Goal: Task Accomplishment & Management: Manage account settings

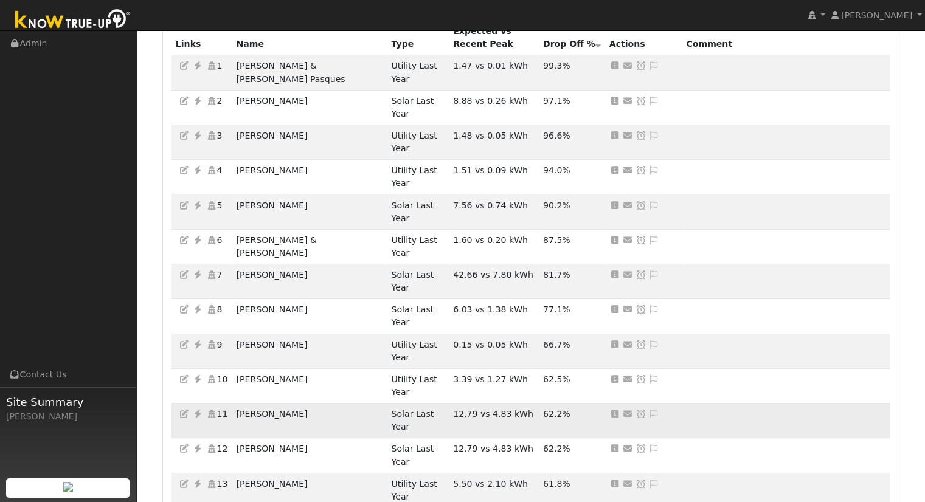
scroll to position [122, 0]
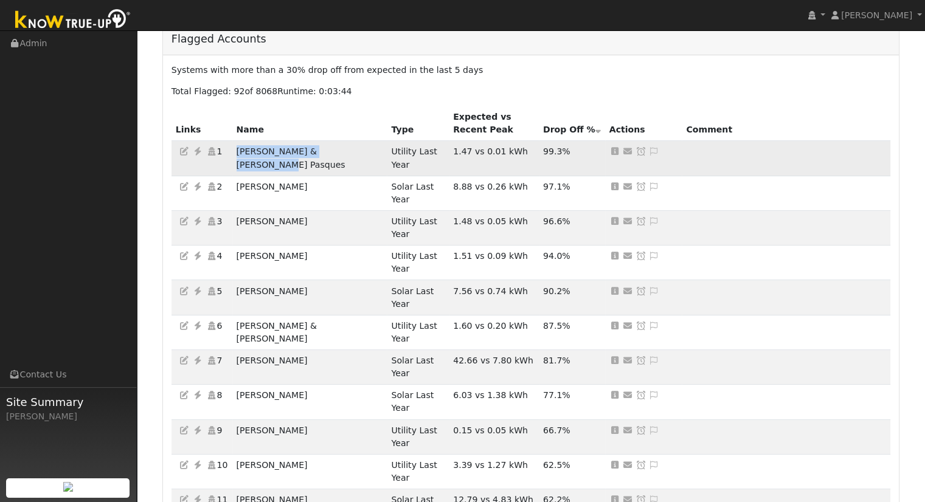
drag, startPoint x: 240, startPoint y: 151, endPoint x: 358, endPoint y: 143, distance: 118.2
click at [358, 143] on td "Ethel & Sue Queener Pasques" at bounding box center [309, 158] width 155 height 35
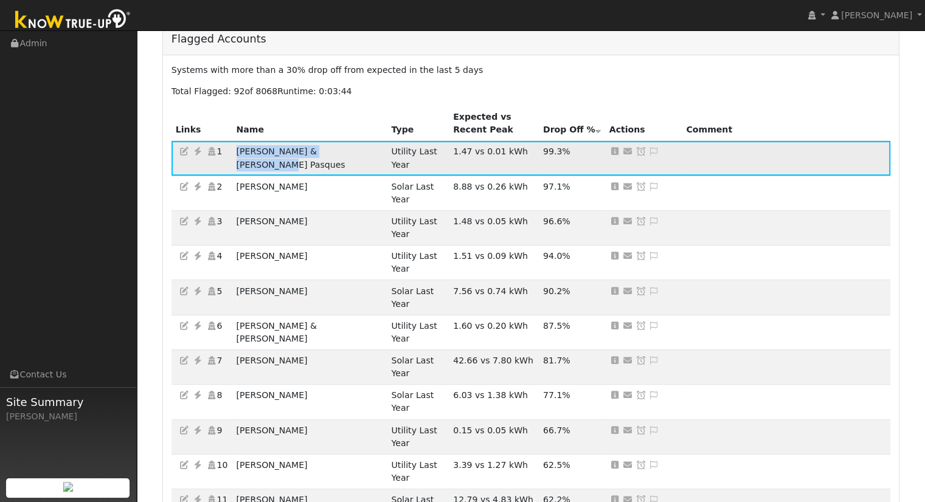
copy td "Ethel & Sue Queener Pasques"
click at [197, 151] on icon at bounding box center [197, 151] width 11 height 9
click at [648, 150] on icon at bounding box center [653, 151] width 11 height 9
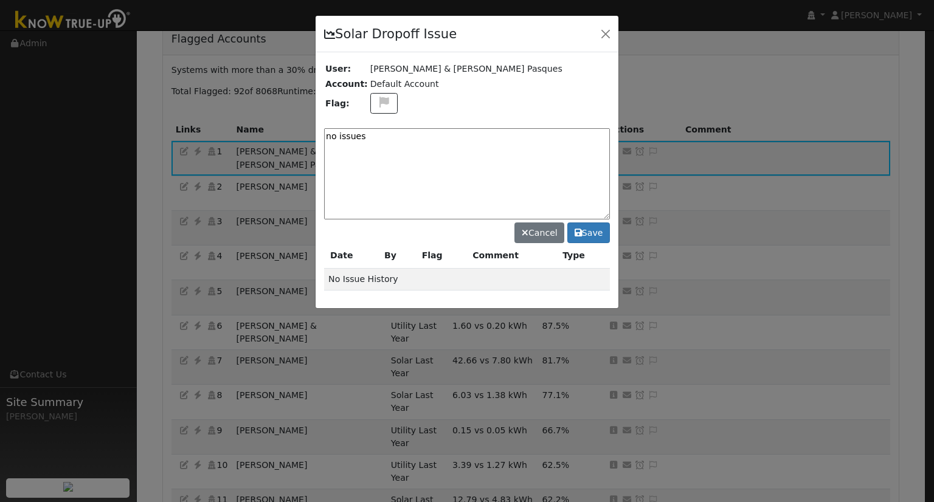
click at [331, 138] on textarea "no issues" at bounding box center [467, 173] width 286 height 91
drag, startPoint x: 387, startPoint y: 154, endPoint x: 187, endPoint y: 131, distance: 200.7
click at [187, 131] on div "Solar Dropoff Issue User: Ethel & Sue Queener Pasques Account: Default Account …" at bounding box center [467, 251] width 934 height 502
type textarea "NO ISSUES (AY)"
click at [588, 234] on button "Save" at bounding box center [588, 233] width 43 height 21
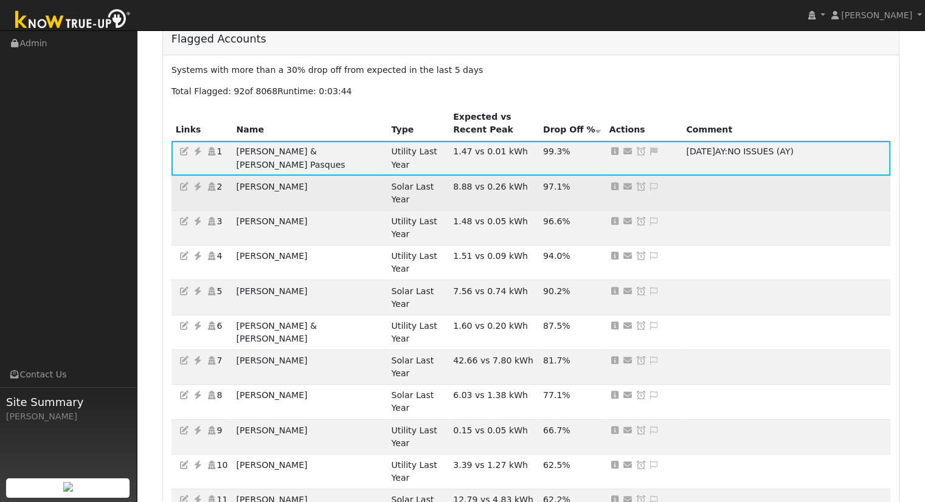
drag, startPoint x: 316, startPoint y: 177, endPoint x: 237, endPoint y: 181, distance: 79.2
click at [237, 181] on td "Jonathan Schultz" at bounding box center [309, 193] width 155 height 35
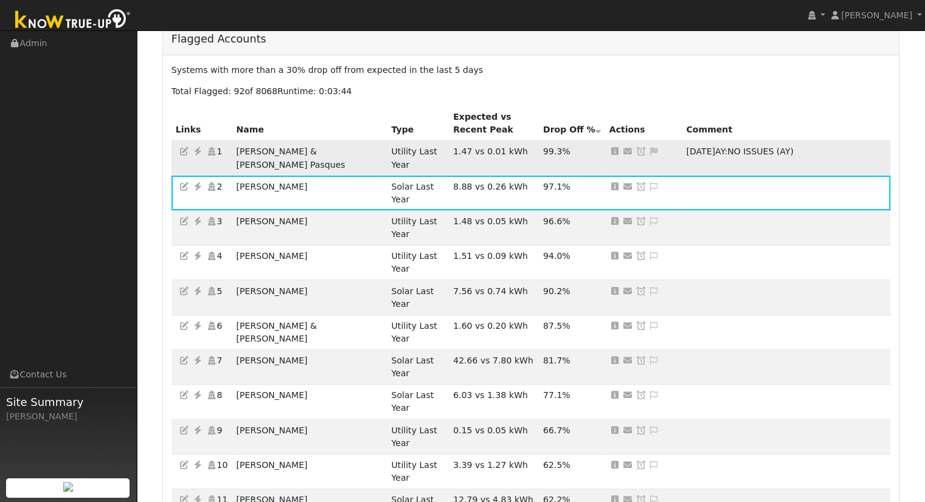
click at [635, 150] on icon at bounding box center [640, 151] width 11 height 9
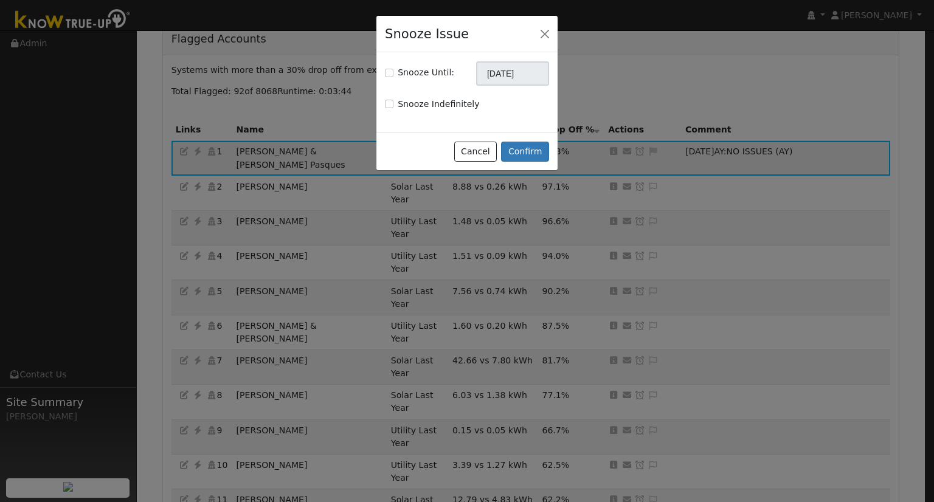
click at [435, 75] on label "Snooze Until:" at bounding box center [426, 72] width 57 height 13
click at [393, 75] on input "Snooze Until:" at bounding box center [389, 73] width 9 height 9
checkbox input "true"
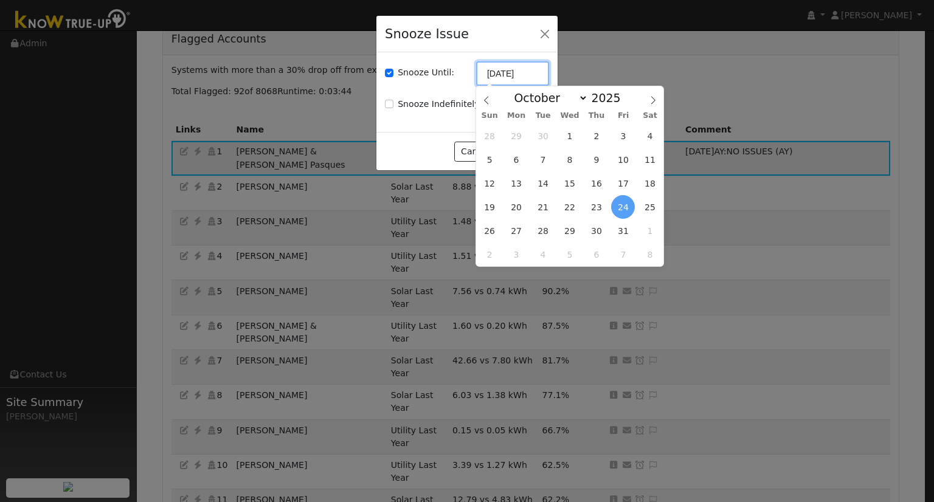
click at [493, 78] on input "10/24/2025" at bounding box center [512, 73] width 73 height 24
click at [655, 102] on icon at bounding box center [653, 100] width 9 height 9
select select "10"
click at [628, 162] on span "7" at bounding box center [623, 160] width 24 height 24
type input "11/07/2025"
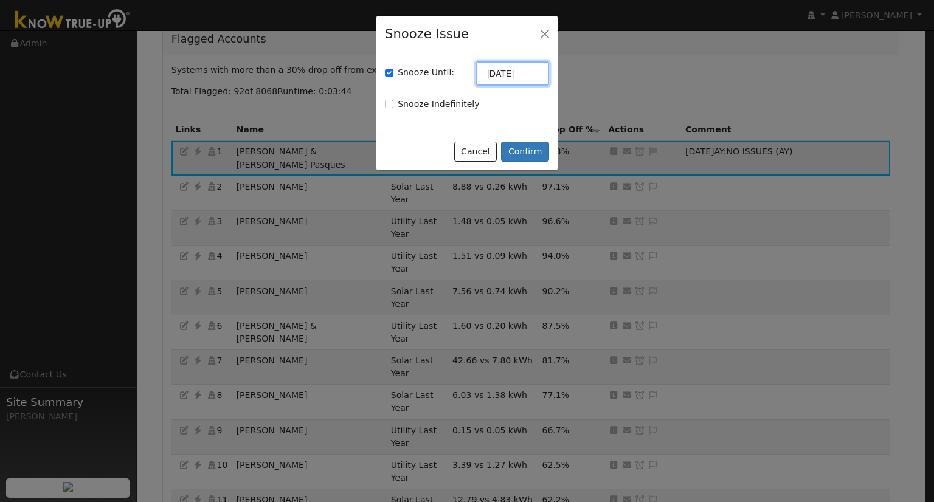
click at [502, 74] on input "11/07/2025" at bounding box center [512, 73] width 73 height 24
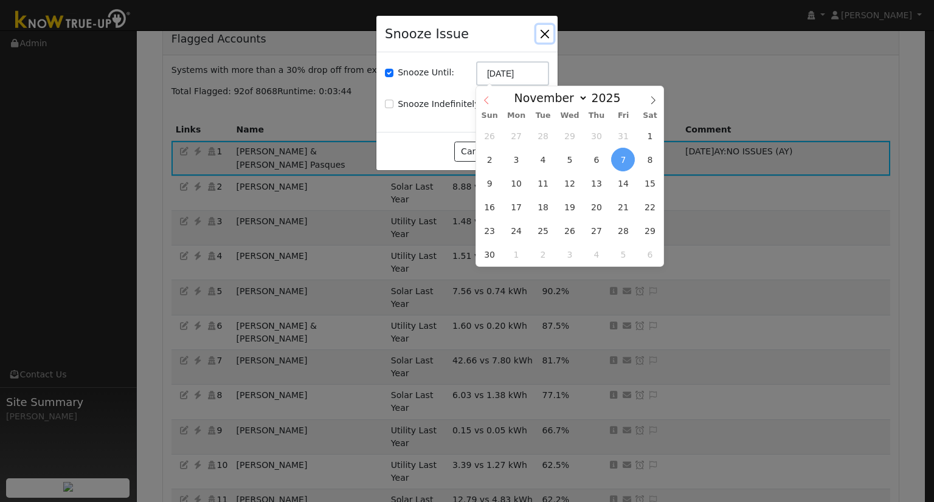
click at [484, 102] on icon at bounding box center [486, 100] width 9 height 9
select select "9"
click at [619, 142] on span "3" at bounding box center [623, 136] width 24 height 24
type input "10/03/2025"
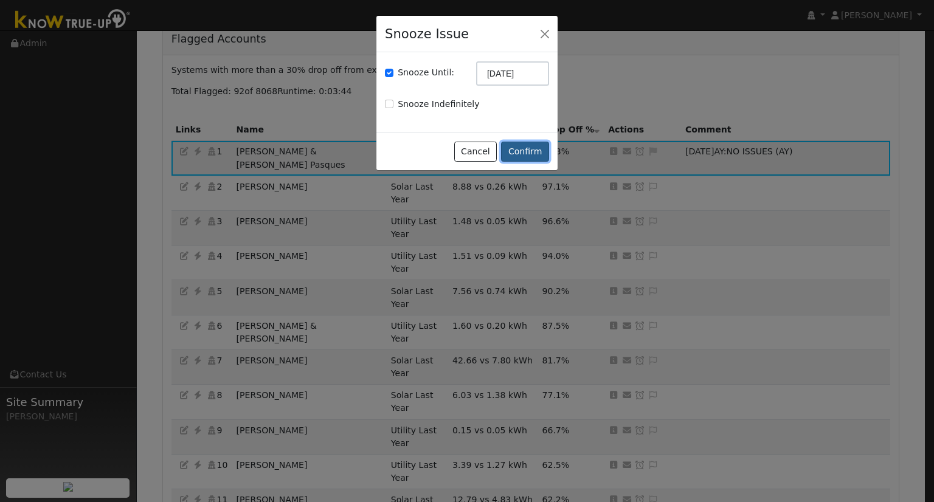
click at [528, 151] on button "Confirm" at bounding box center [525, 152] width 48 height 21
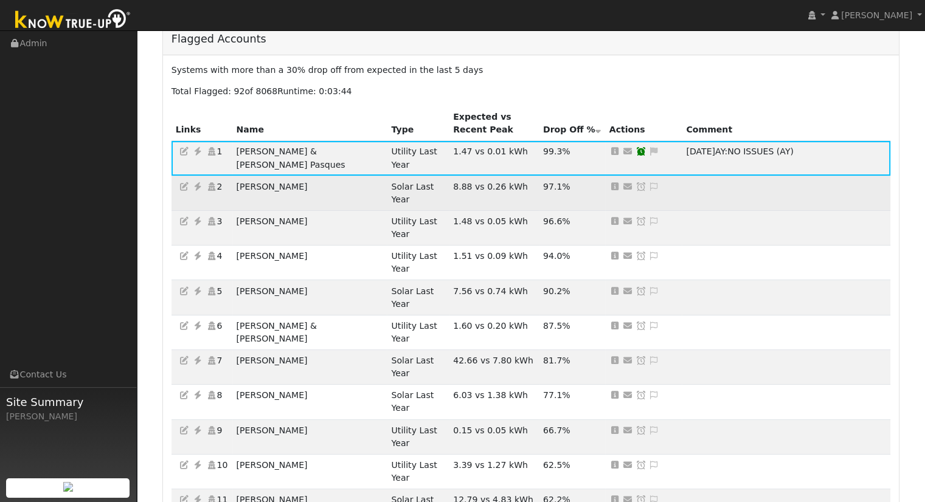
click at [311, 176] on td "Jonathan Schultz" at bounding box center [309, 193] width 155 height 35
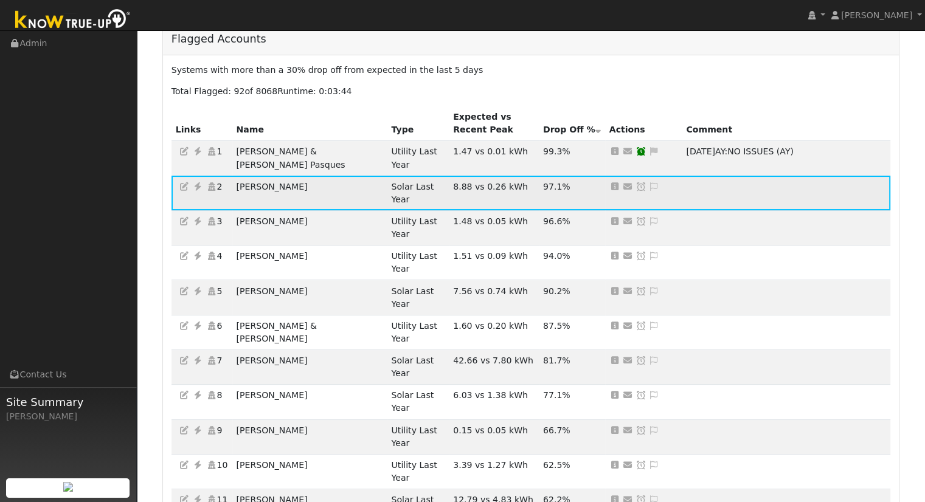
click at [197, 182] on icon at bounding box center [197, 186] width 11 height 9
click at [648, 182] on icon at bounding box center [653, 186] width 11 height 9
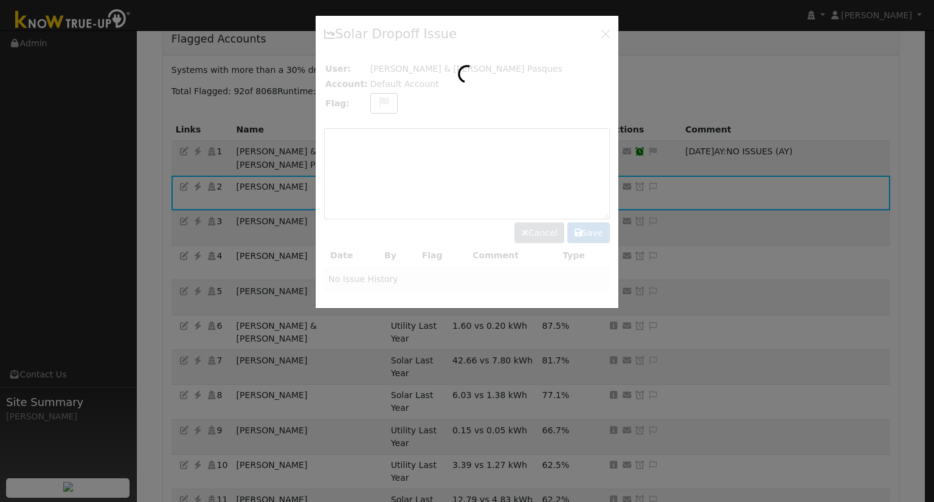
click at [375, 104] on div at bounding box center [467, 162] width 303 height 292
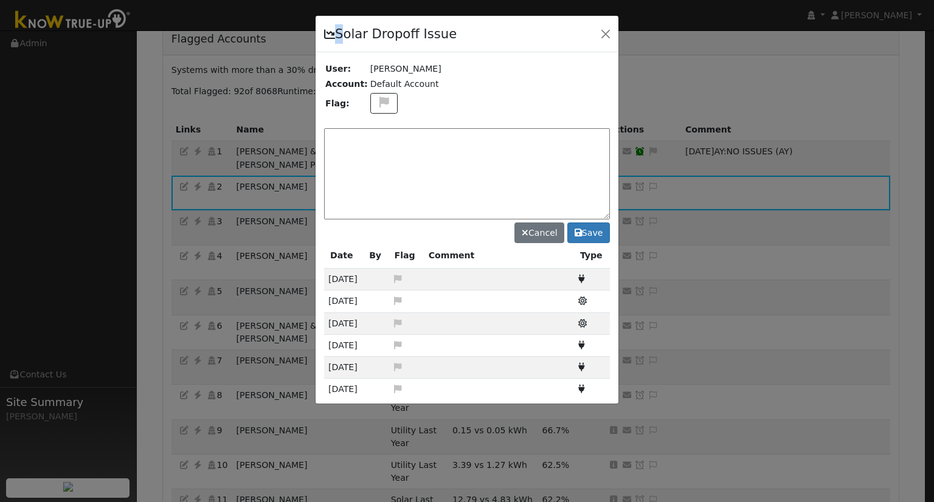
click at [376, 104] on div at bounding box center [467, 210] width 303 height 389
click at [377, 104] on icon at bounding box center [384, 102] width 14 height 11
click at [376, 142] on icon at bounding box center [383, 147] width 14 height 11
click at [382, 144] on textarea at bounding box center [467, 173] width 286 height 91
type textarea "NO PRODUCTION - Case made. (AY)"
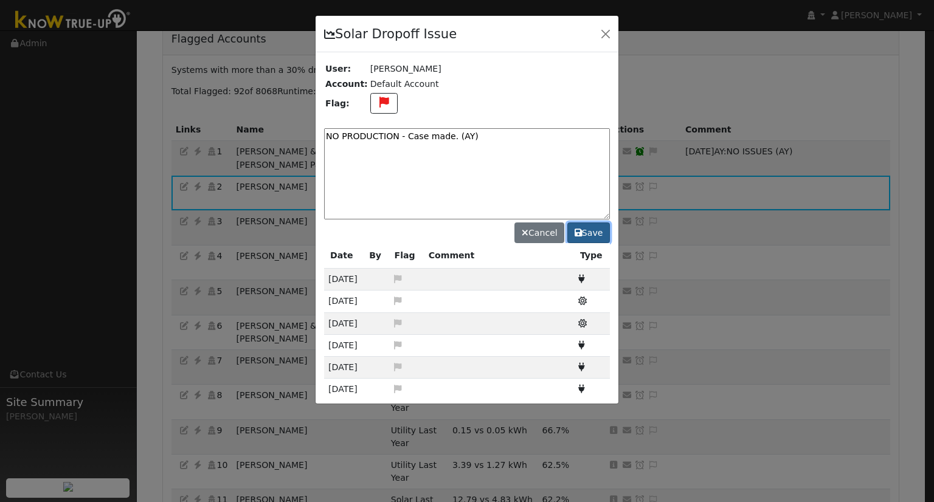
click at [582, 229] on icon at bounding box center [578, 233] width 7 height 9
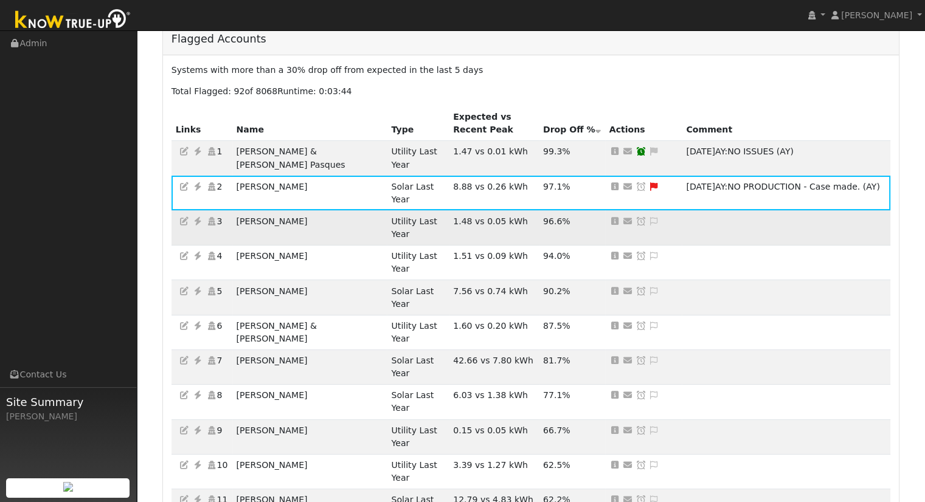
drag, startPoint x: 310, startPoint y: 195, endPoint x: 247, endPoint y: 195, distance: 62.6
click at [247, 210] on td "Gareth Houghton" at bounding box center [309, 227] width 155 height 35
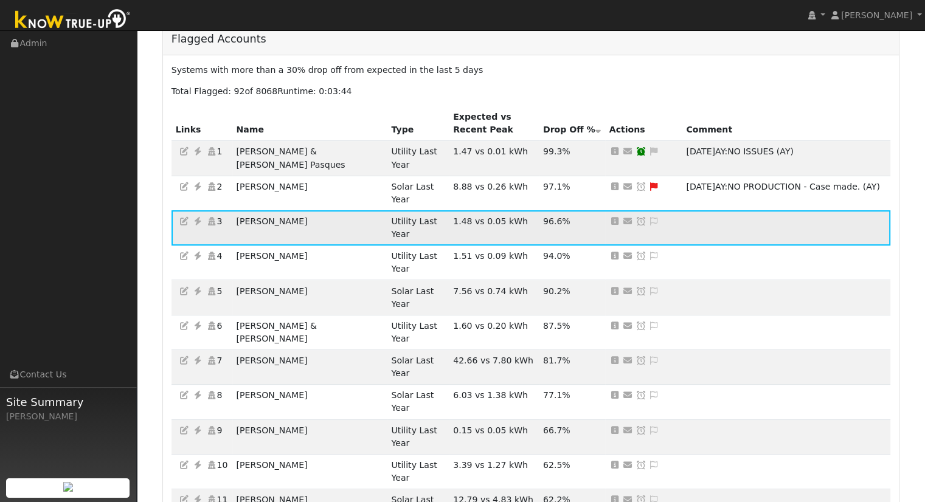
click at [319, 210] on td "Gareth Houghton" at bounding box center [309, 227] width 155 height 35
drag, startPoint x: 314, startPoint y: 195, endPoint x: 243, endPoint y: 198, distance: 71.2
click at [243, 210] on td "Gareth Houghton" at bounding box center [309, 227] width 155 height 35
copy td "Gareth Houghton"
click at [198, 217] on icon at bounding box center [197, 221] width 11 height 9
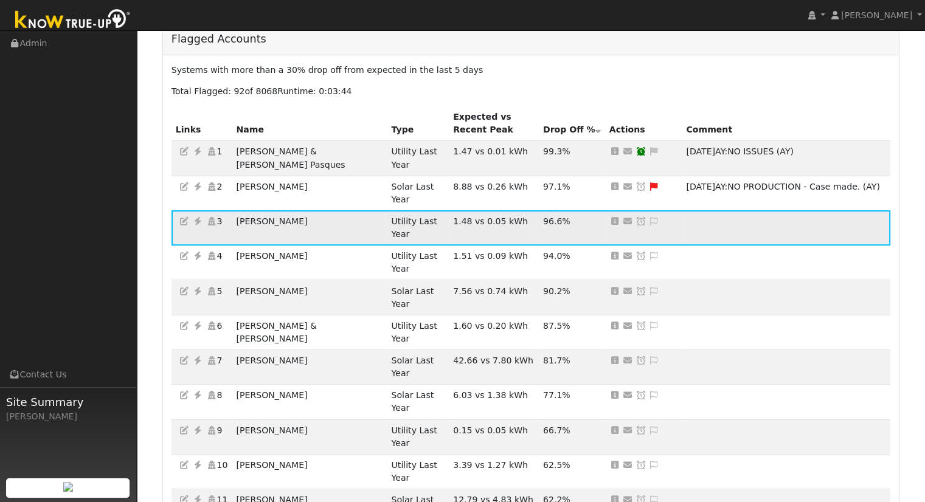
click at [648, 217] on icon at bounding box center [653, 221] width 11 height 9
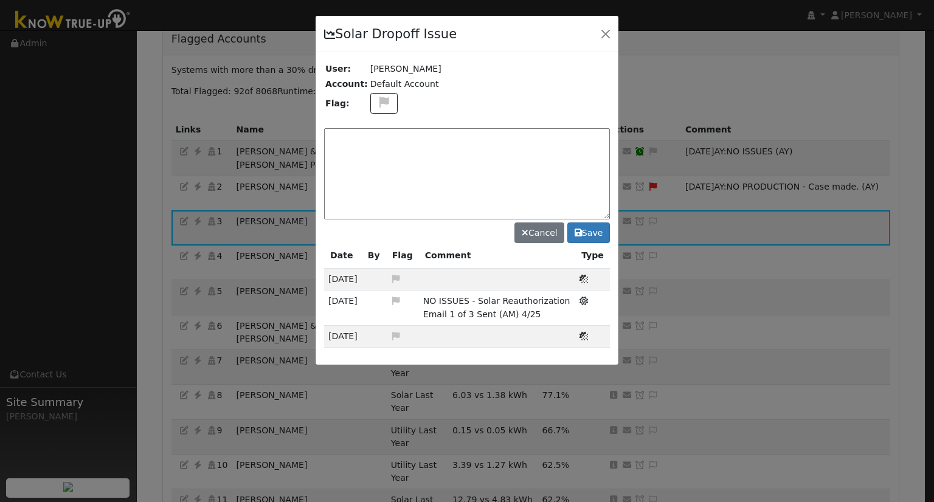
click at [557, 171] on div "Solar Dropoff Issue User: Gareth Houghton Account: Default Account Flag: Cancel…" at bounding box center [467, 190] width 304 height 350
click at [435, 175] on textarea at bounding box center [467, 173] width 286 height 91
type textarea "NO ISSUE. (AY)"
click at [577, 226] on button "Save" at bounding box center [588, 233] width 43 height 21
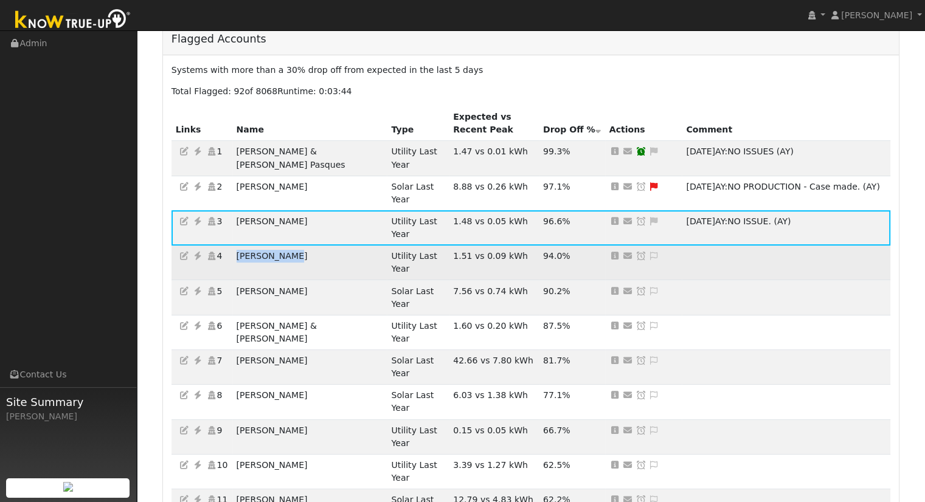
drag, startPoint x: 297, startPoint y: 217, endPoint x: 243, endPoint y: 212, distance: 54.3
click at [243, 246] on td "Charles Cory" at bounding box center [309, 263] width 155 height 35
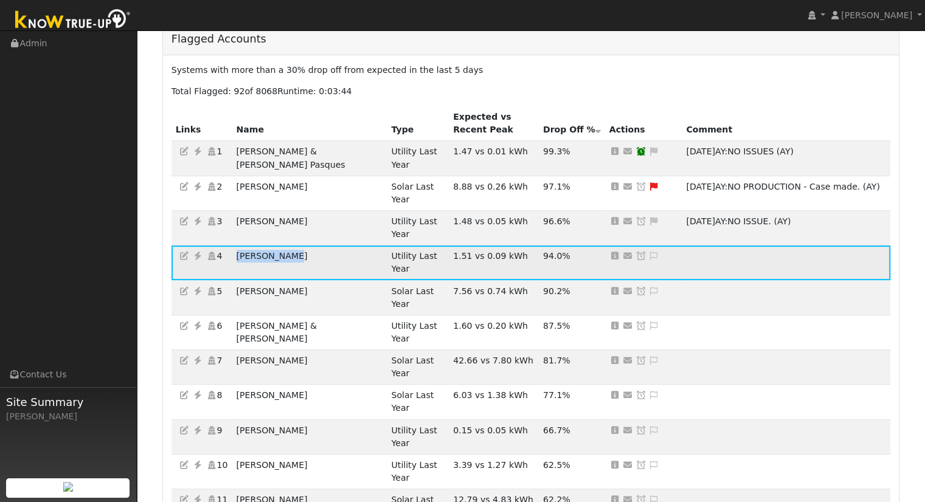
copy td "Charles Cory"
click at [197, 252] on icon at bounding box center [197, 256] width 11 height 9
click at [296, 246] on td "Charles Cory" at bounding box center [309, 263] width 155 height 35
drag, startPoint x: 296, startPoint y: 218, endPoint x: 241, endPoint y: 220, distance: 54.1
click at [241, 246] on td "Charles Cory" at bounding box center [309, 263] width 155 height 35
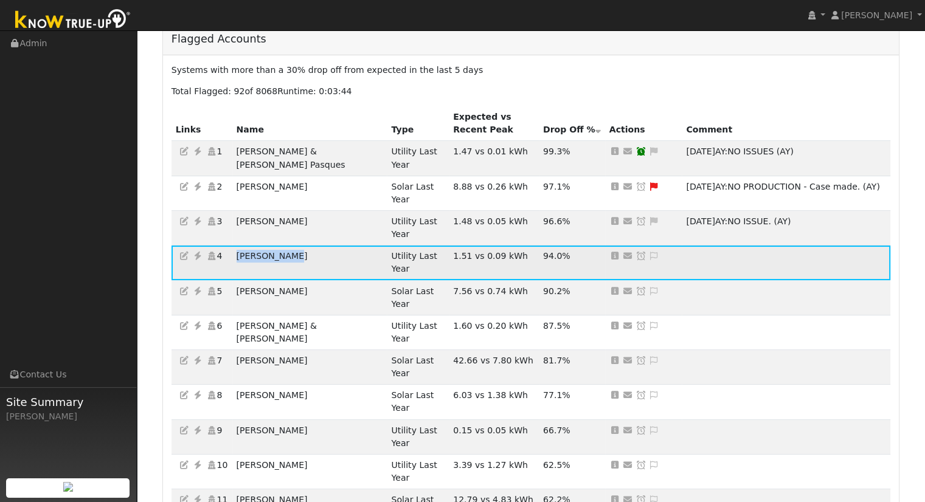
copy td "Charles Cory"
click at [195, 252] on icon at bounding box center [197, 256] width 11 height 9
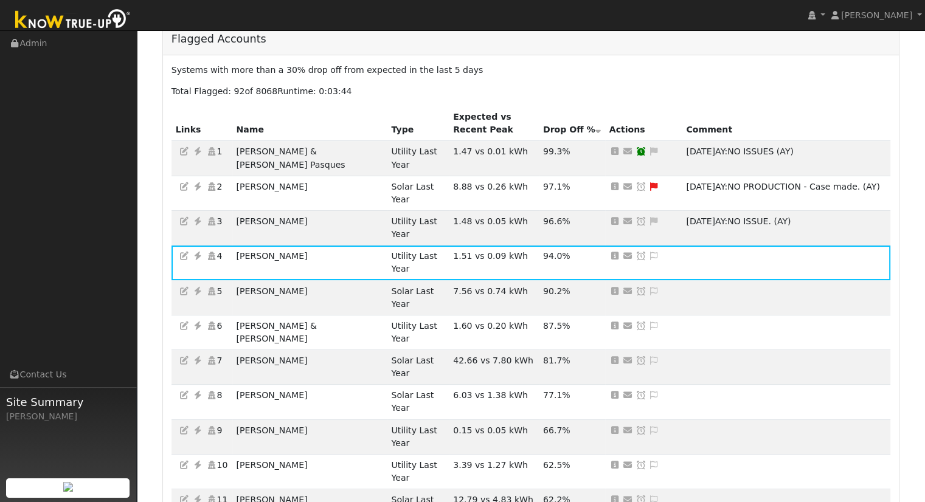
click at [648, 251] on link at bounding box center [653, 256] width 11 height 10
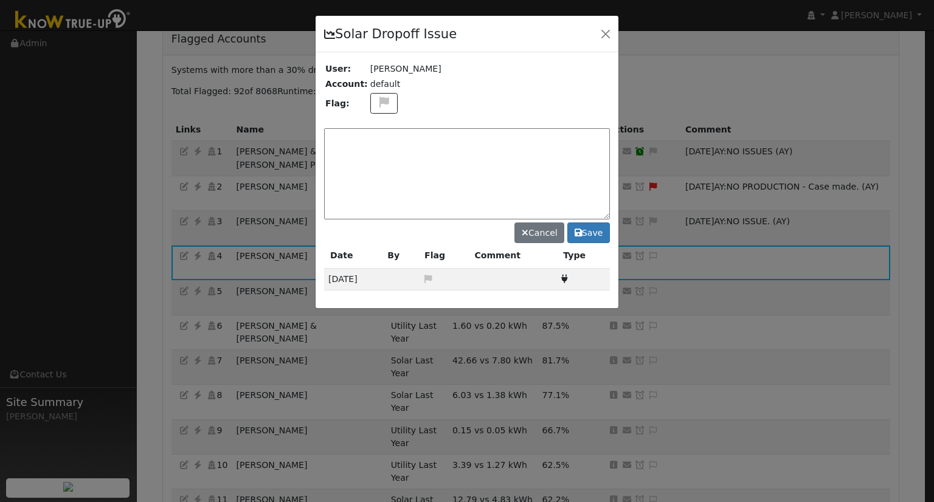
click at [524, 162] on textarea at bounding box center [467, 173] width 286 height 91
click at [606, 37] on button "button" at bounding box center [605, 33] width 17 height 17
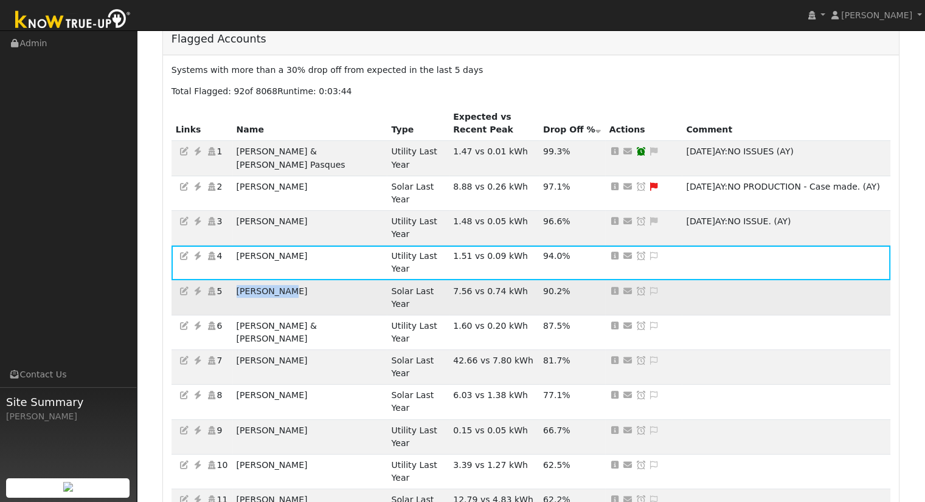
drag, startPoint x: 292, startPoint y: 240, endPoint x: 240, endPoint y: 246, distance: 52.0
click at [240, 280] on td "Kerry Smith" at bounding box center [309, 297] width 155 height 35
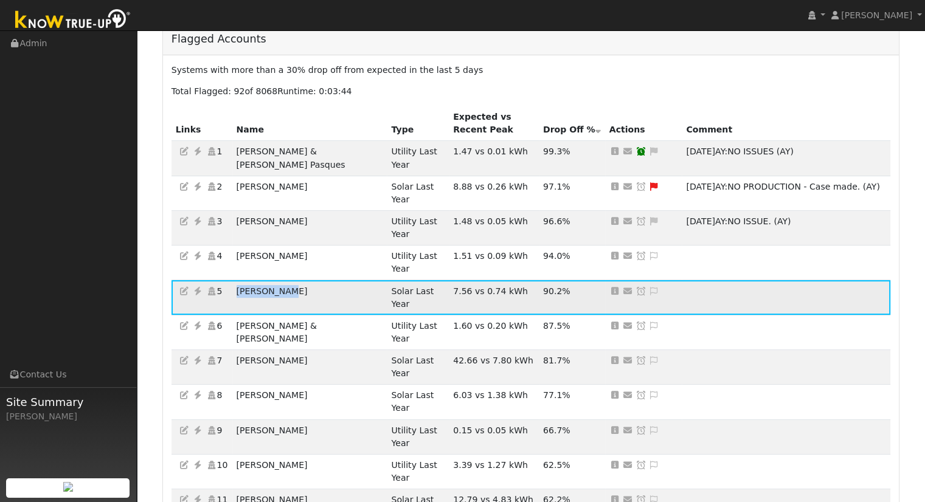
copy td "Kerry Smith"
click at [198, 287] on icon at bounding box center [197, 291] width 11 height 9
click at [648, 287] on icon at bounding box center [653, 291] width 11 height 9
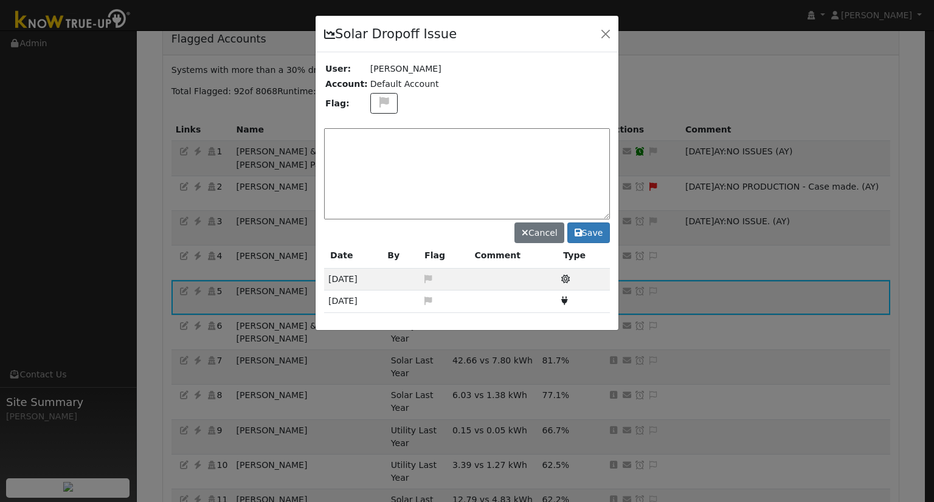
click at [539, 179] on textarea at bounding box center [467, 173] width 286 height 91
type textarea "High Consumption. (AY)"
click at [585, 229] on button "Save" at bounding box center [588, 233] width 43 height 21
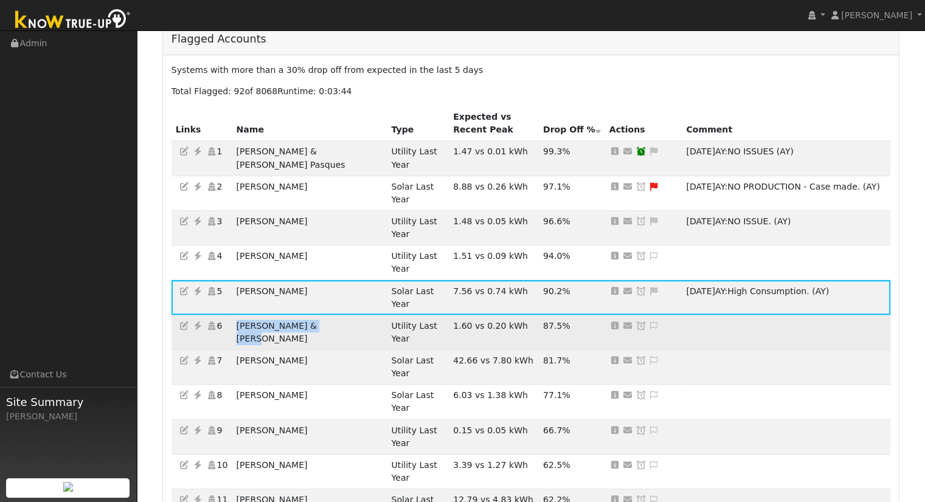
drag, startPoint x: 345, startPoint y: 263, endPoint x: 243, endPoint y: 266, distance: 102.8
click at [243, 315] on td "Greg & Pam Pellegrini" at bounding box center [309, 332] width 155 height 35
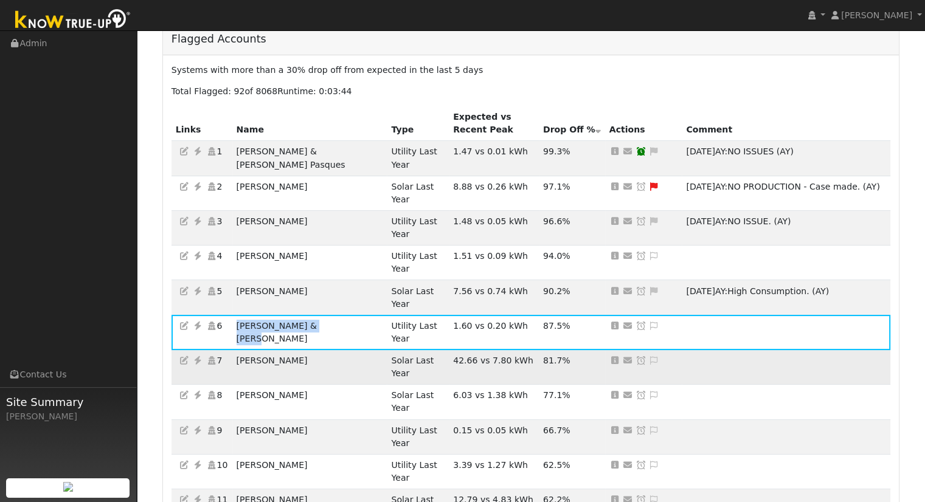
copy td "Greg & Pam Pellegrini"
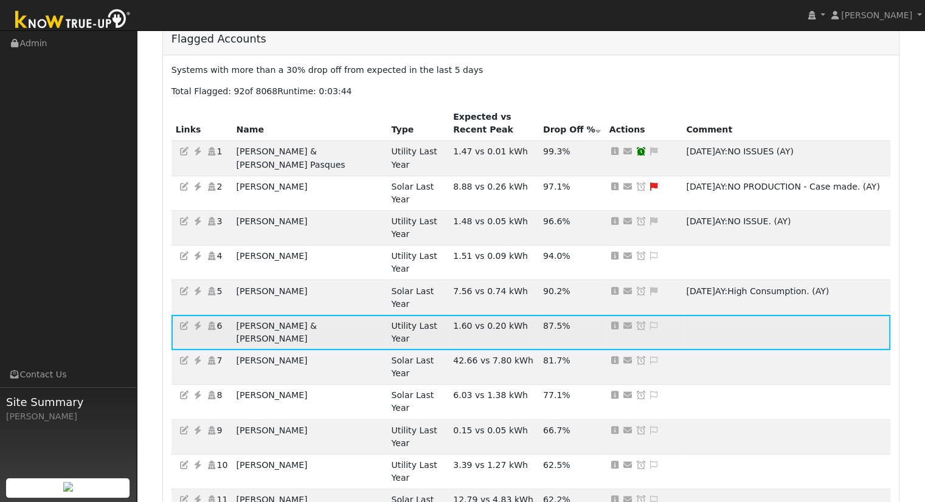
click at [648, 322] on icon at bounding box center [653, 326] width 11 height 9
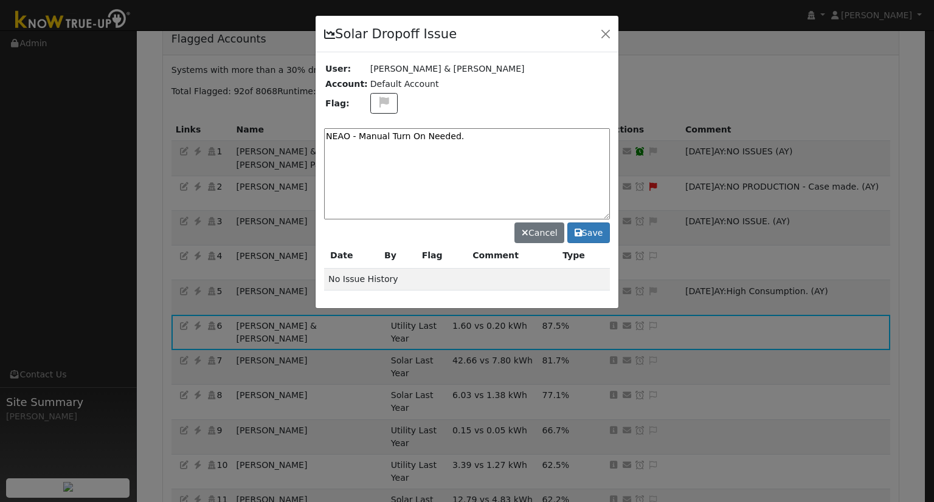
type textarea "NEAO - Manual Turn On Needed."
click at [581, 223] on button "Save" at bounding box center [588, 233] width 43 height 21
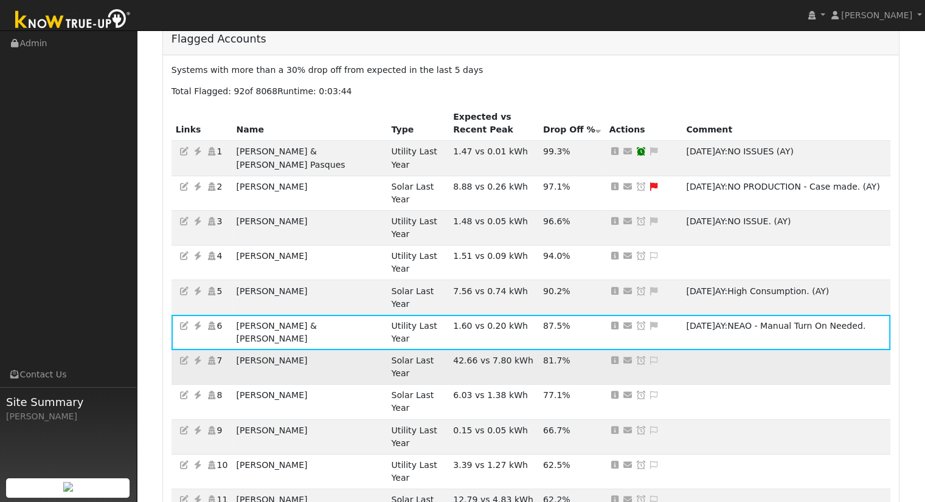
drag, startPoint x: 322, startPoint y: 285, endPoint x: 240, endPoint y: 286, distance: 82.7
click at [240, 350] on td "Randy Browning" at bounding box center [309, 367] width 155 height 35
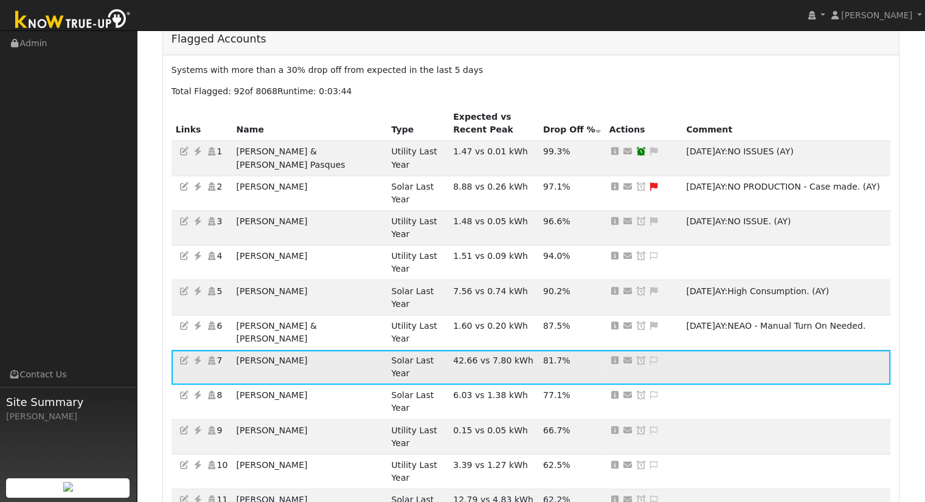
copy td "Randy Browning"
click at [198, 356] on icon at bounding box center [197, 360] width 11 height 9
click at [648, 356] on icon at bounding box center [653, 360] width 11 height 9
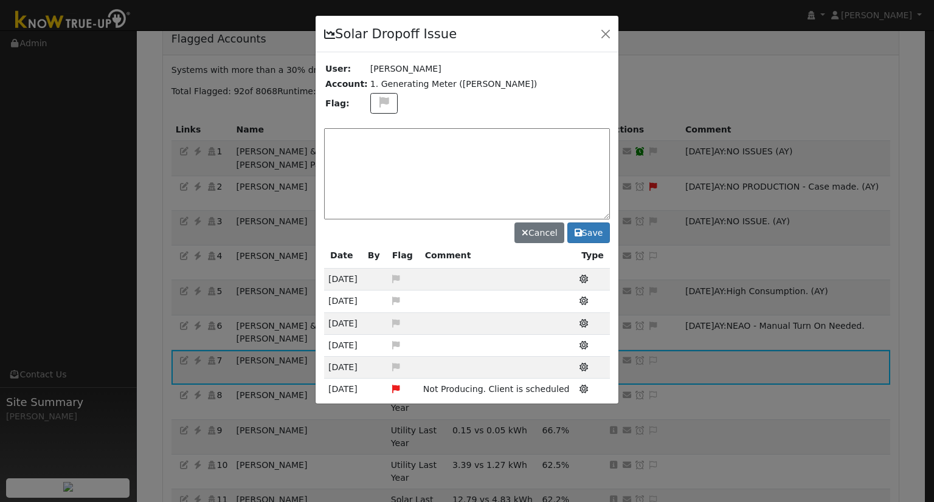
click at [584, 199] on textarea at bounding box center [467, 173] width 286 height 91
click at [534, 154] on textarea "NO ISSUES." at bounding box center [467, 173] width 286 height 91
type textarea "NO ISSUES. (AY)"
click at [588, 232] on button "Save" at bounding box center [588, 233] width 43 height 21
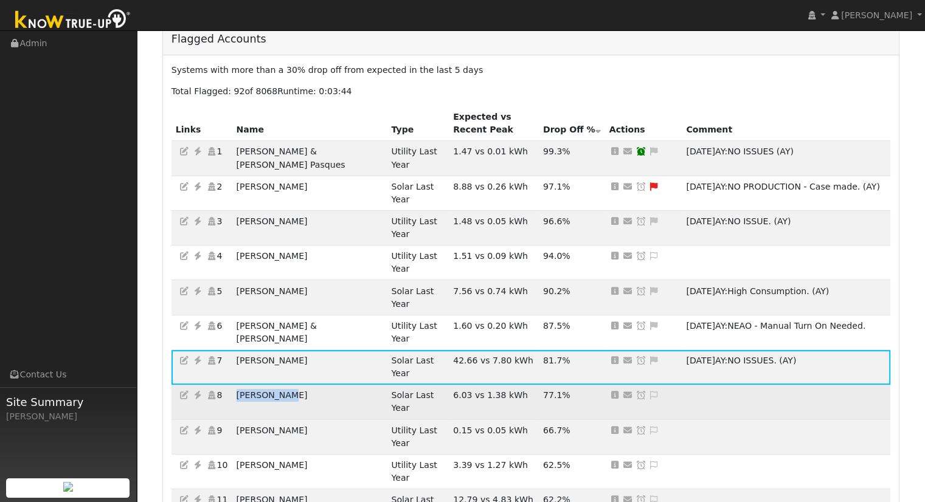
drag, startPoint x: 294, startPoint y: 306, endPoint x: 243, endPoint y: 309, distance: 51.2
click at [243, 385] on td "Tasha Hicks" at bounding box center [309, 402] width 155 height 35
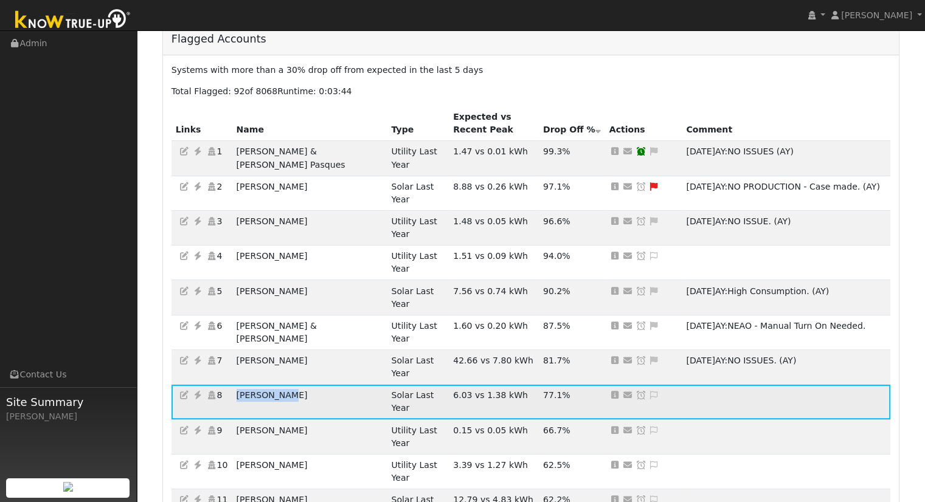
copy td "Tasha Hicks"
click at [195, 391] on icon at bounding box center [197, 395] width 11 height 9
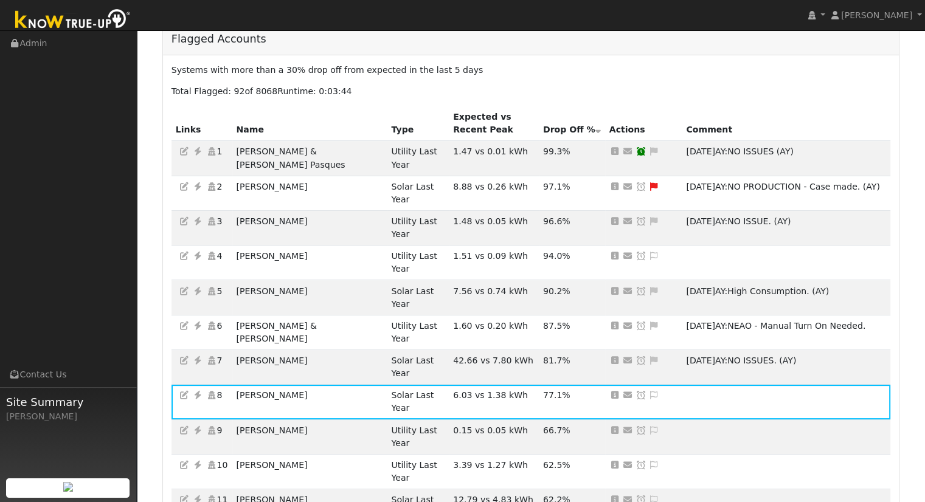
click at [648, 391] on icon at bounding box center [653, 395] width 11 height 9
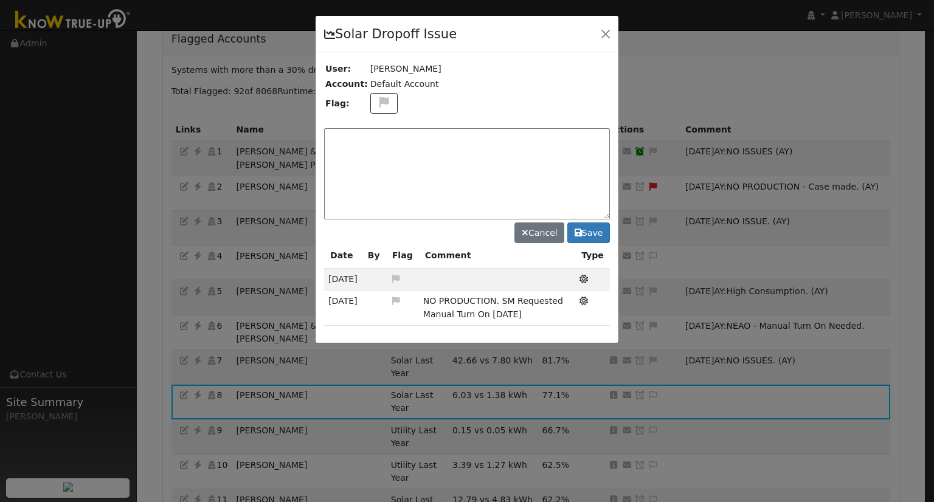
click at [484, 177] on textarea at bounding box center [467, 173] width 286 height 91
type textarea "NO ISSUES. (AY)"
click at [584, 229] on button "Save" at bounding box center [588, 233] width 43 height 21
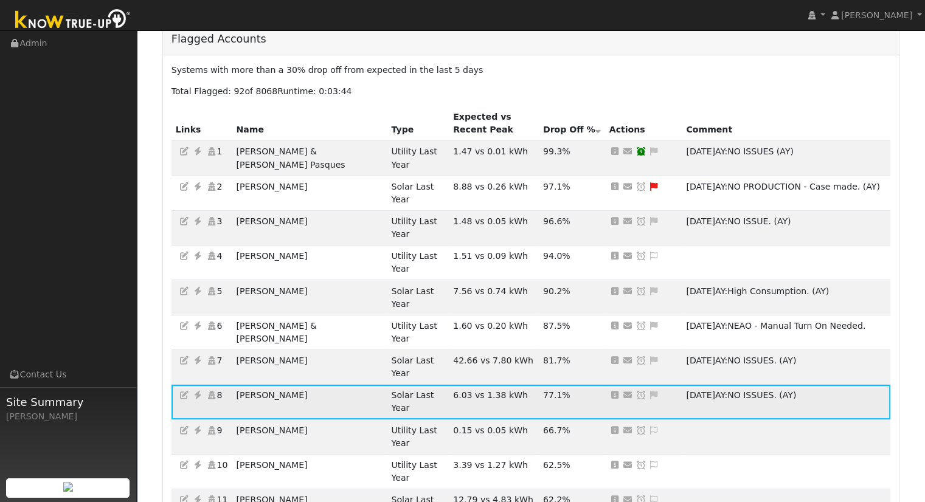
click at [196, 391] on icon at bounding box center [197, 395] width 11 height 9
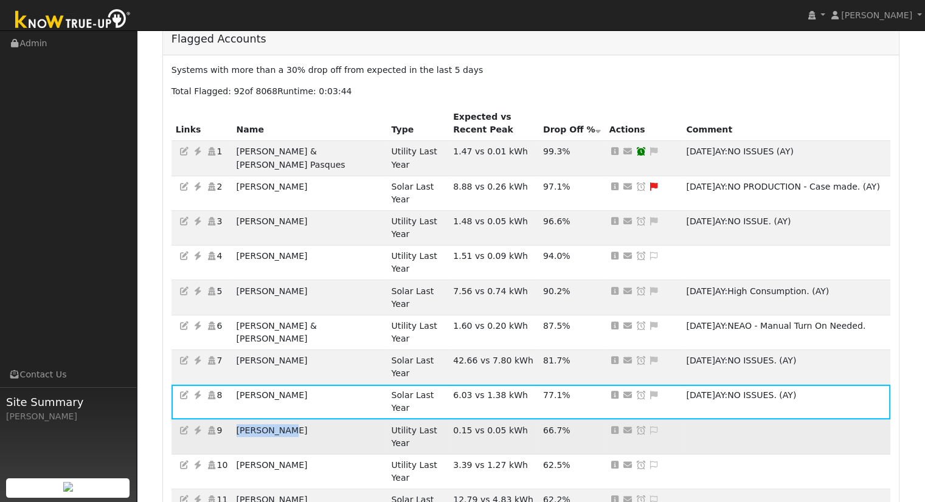
drag, startPoint x: 314, startPoint y: 332, endPoint x: 253, endPoint y: 330, distance: 60.9
click at [244, 420] on td "Matthew Gow" at bounding box center [309, 437] width 155 height 35
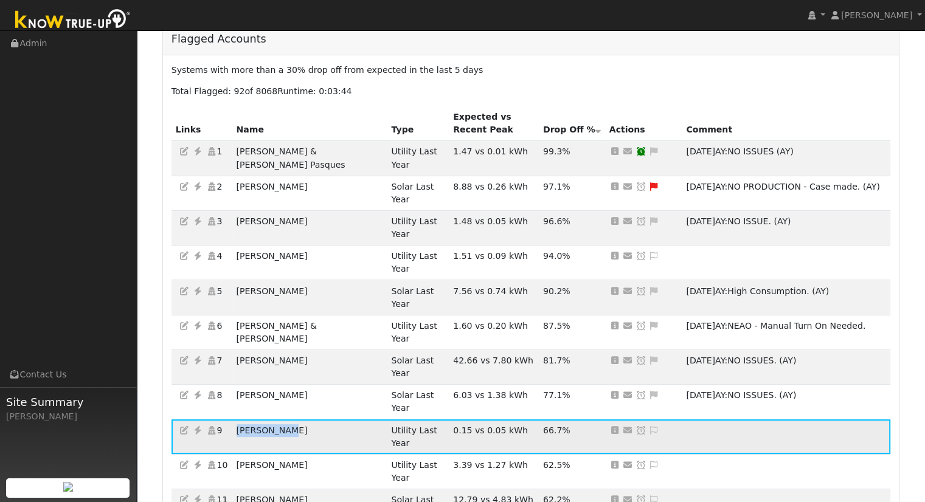
copy td "Matthew Gow"
click at [243, 420] on td "Matthew Gow" at bounding box center [309, 437] width 155 height 35
drag, startPoint x: 241, startPoint y: 329, endPoint x: 302, endPoint y: 328, distance: 60.2
click at [302, 420] on td "Matthew Gow" at bounding box center [309, 437] width 155 height 35
copy td "Matthew Gow"
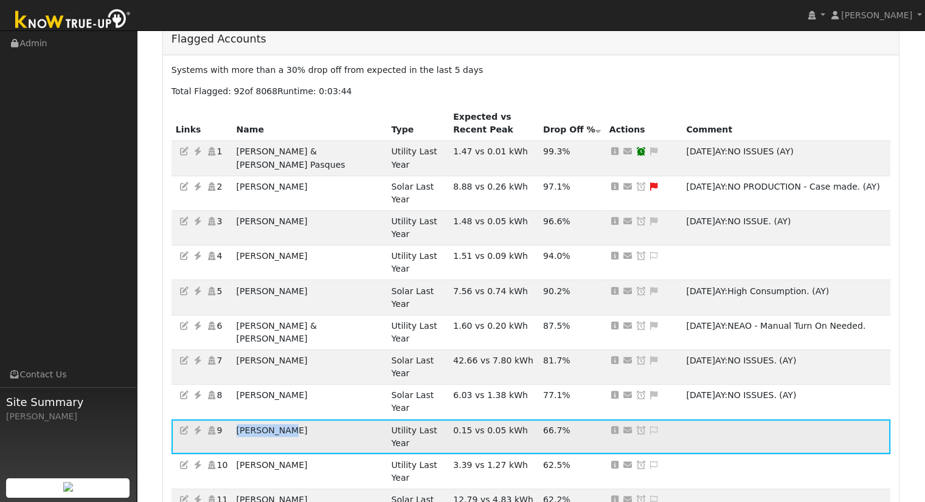
click at [251, 420] on td "Matthew Gow" at bounding box center [309, 437] width 155 height 35
click at [290, 420] on td "Matthew Gow" at bounding box center [309, 437] width 155 height 35
drag, startPoint x: 300, startPoint y: 329, endPoint x: 242, endPoint y: 327, distance: 57.8
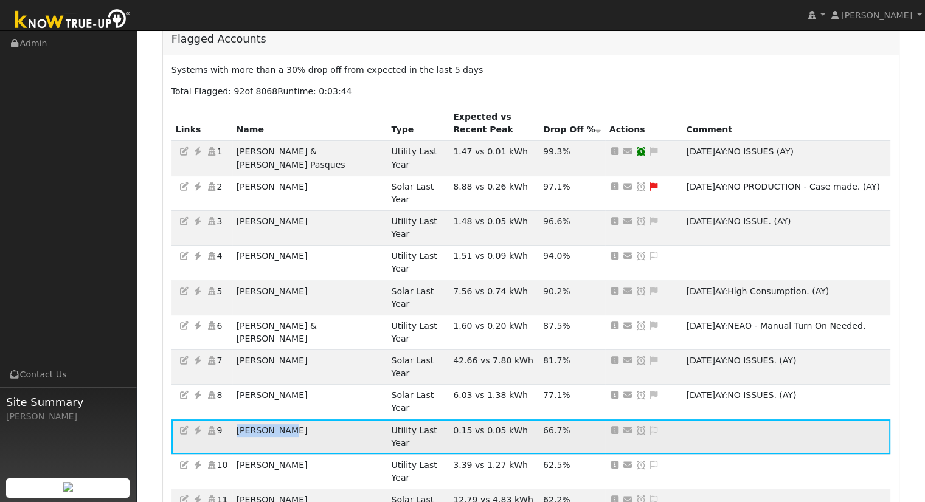
click at [242, 420] on td "Matthew Gow" at bounding box center [309, 437] width 155 height 35
click at [195, 426] on icon at bounding box center [197, 430] width 11 height 9
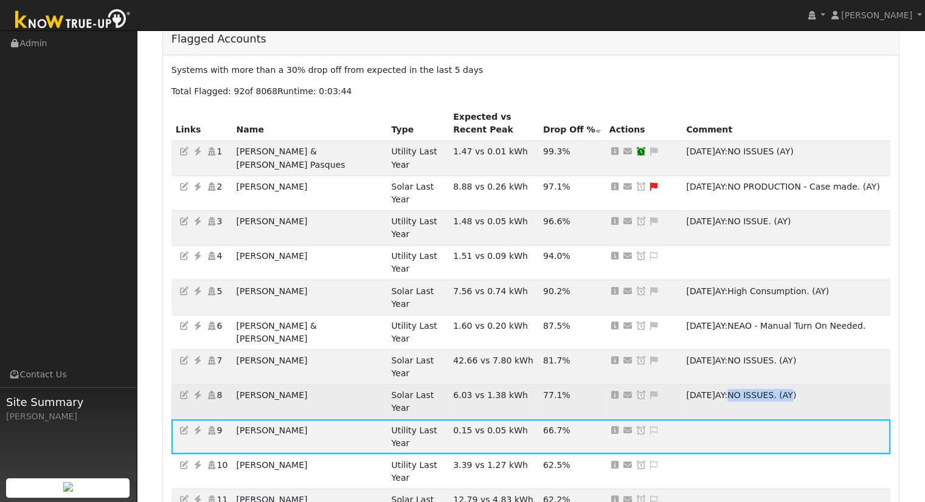
drag, startPoint x: 714, startPoint y: 304, endPoint x: 773, endPoint y: 303, distance: 59.6
click at [773, 389] on div "09/24/25 AY: NO ISSUES. (AY)" at bounding box center [786, 395] width 200 height 13
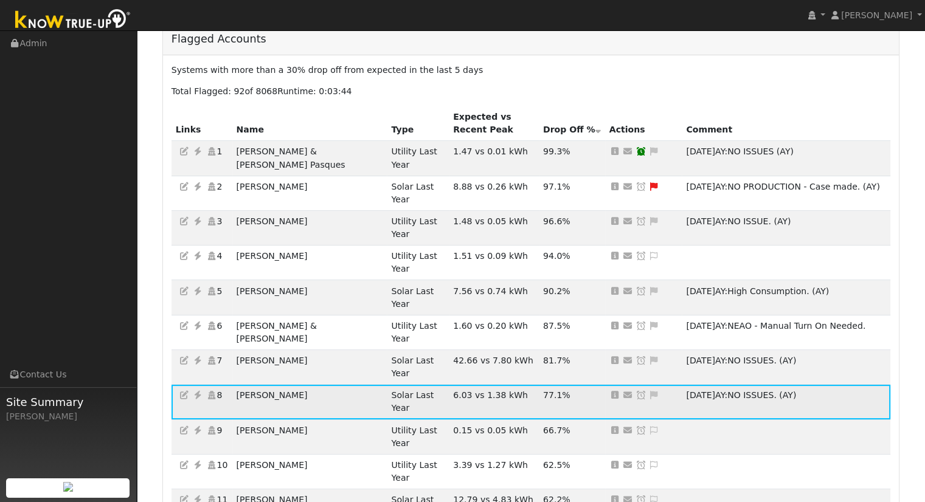
click at [776, 390] on span "NO ISSUES. (AY)" at bounding box center [761, 395] width 69 height 10
drag, startPoint x: 776, startPoint y: 305, endPoint x: 717, endPoint y: 305, distance: 59.0
click at [727, 390] on span "NO ISSUES. (AY)" at bounding box center [761, 395] width 69 height 10
drag, startPoint x: 717, startPoint y: 305, endPoint x: 784, endPoint y: 303, distance: 66.3
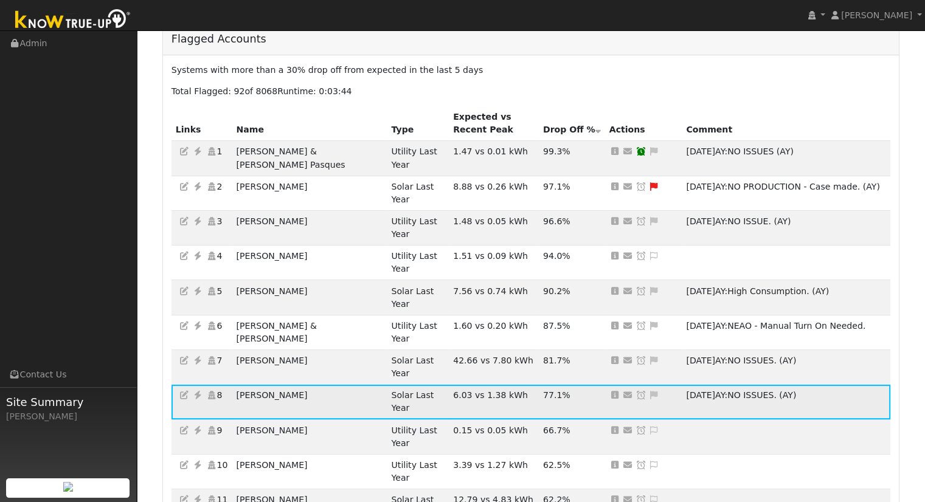
click at [784, 389] on div "09/24/25 AY: NO ISSUES. (AY)" at bounding box center [786, 395] width 200 height 13
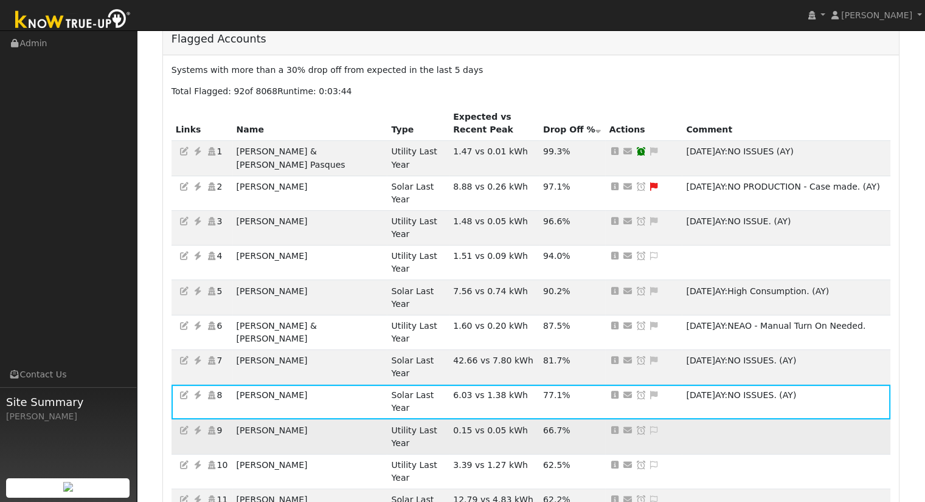
click at [648, 426] on icon at bounding box center [653, 430] width 11 height 9
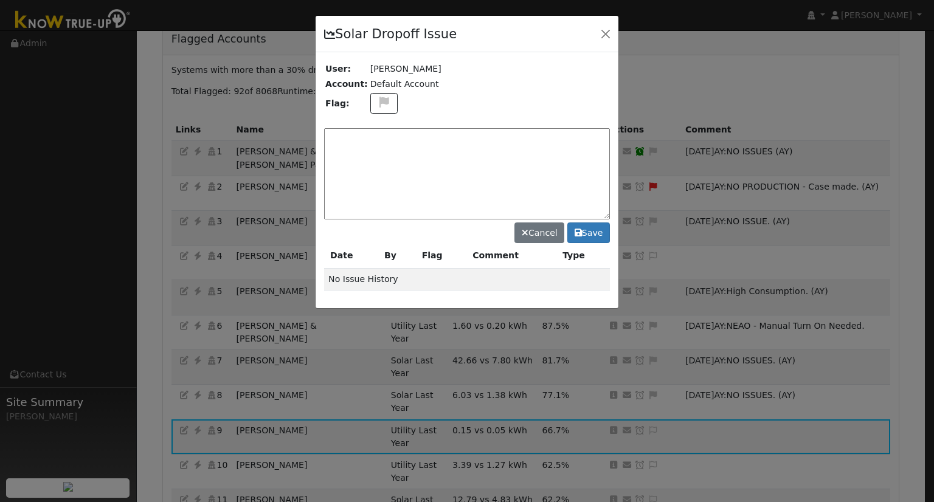
click at [497, 162] on div at bounding box center [467, 162] width 303 height 292
click at [502, 163] on textarea at bounding box center [467, 173] width 286 height 91
paste textarea "NO ISSUES. (AY)"
type textarea "NO ISSUES. (AY)"
click at [603, 234] on button "Save" at bounding box center [588, 233] width 43 height 21
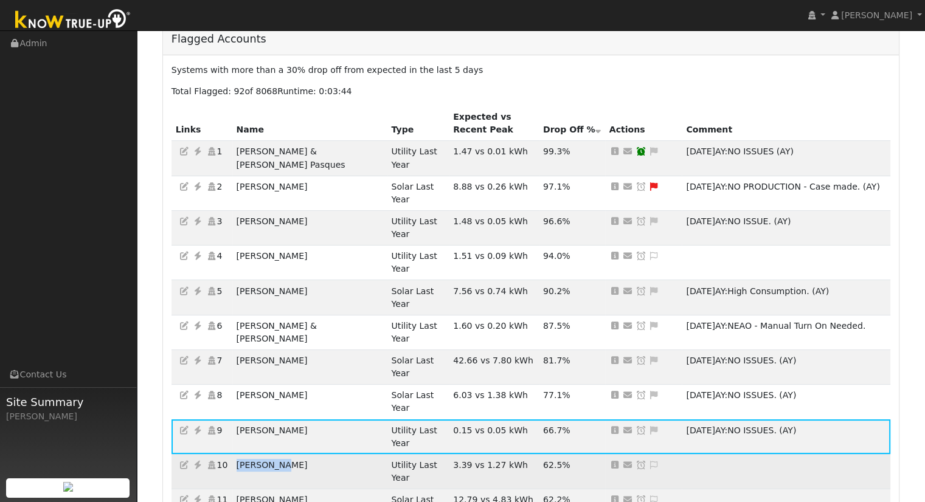
drag, startPoint x: 285, startPoint y: 348, endPoint x: 242, endPoint y: 357, distance: 43.4
click at [242, 454] on td "Robert Rey" at bounding box center [309, 471] width 155 height 35
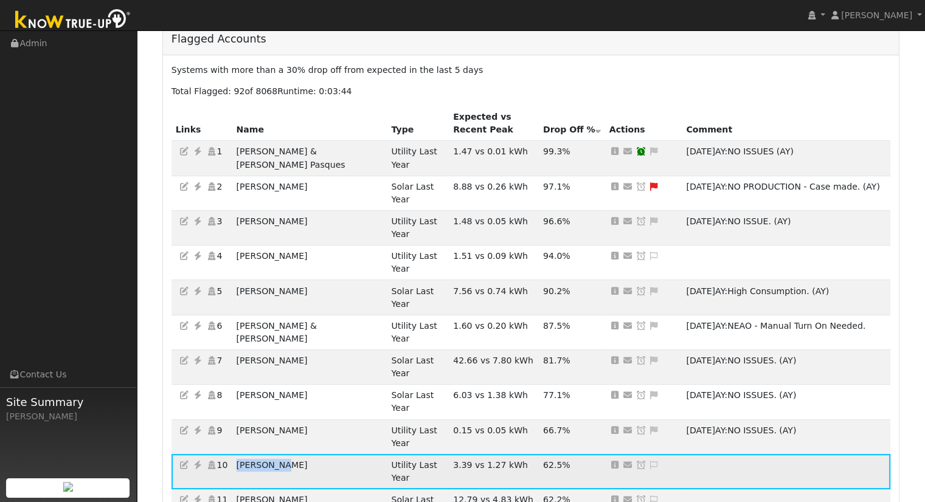
click at [199, 461] on icon at bounding box center [197, 465] width 11 height 9
click at [648, 461] on icon at bounding box center [653, 465] width 11 height 9
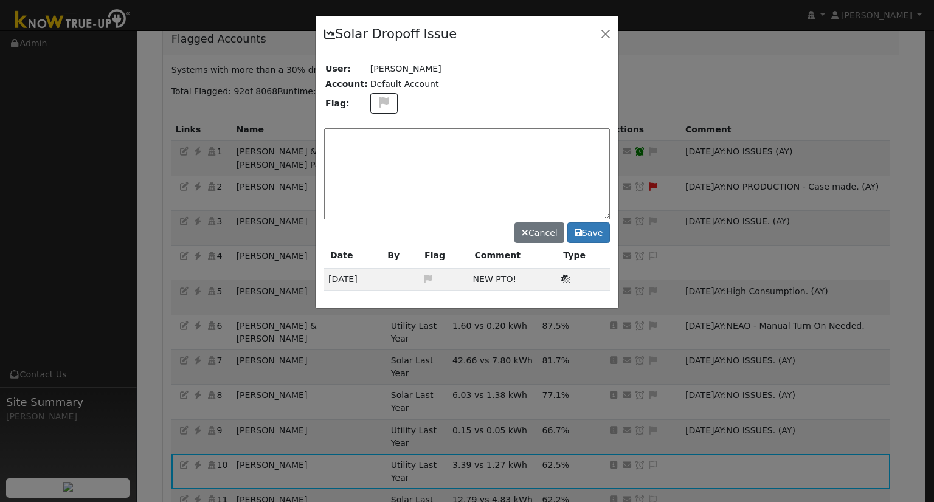
paste textarea "NO ISSUES. (AY)"
type textarea "NO ISSUES. (AY)"
click at [592, 227] on button "Save" at bounding box center [588, 233] width 43 height 21
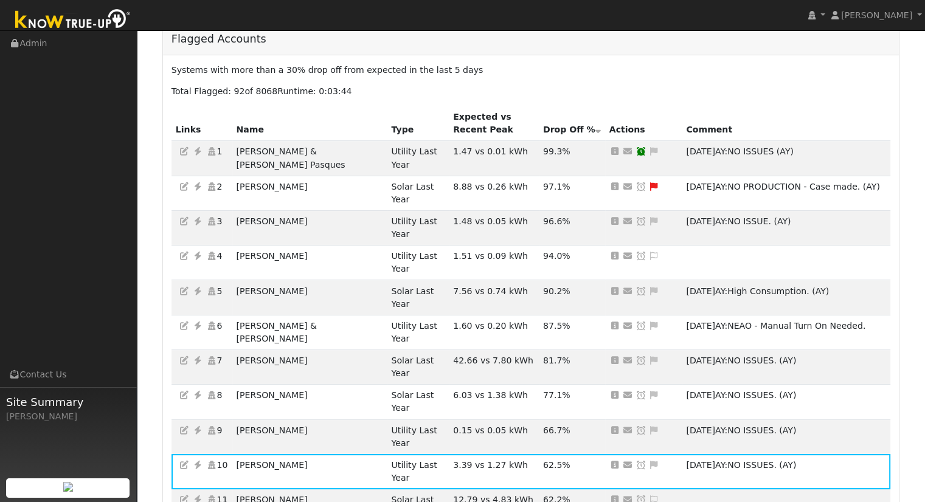
scroll to position [243, 0]
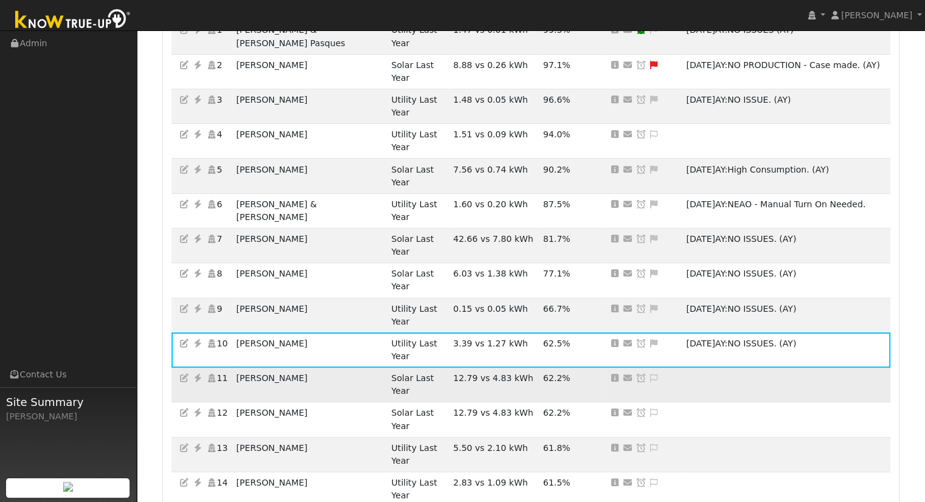
click at [197, 374] on icon at bounding box center [197, 378] width 11 height 9
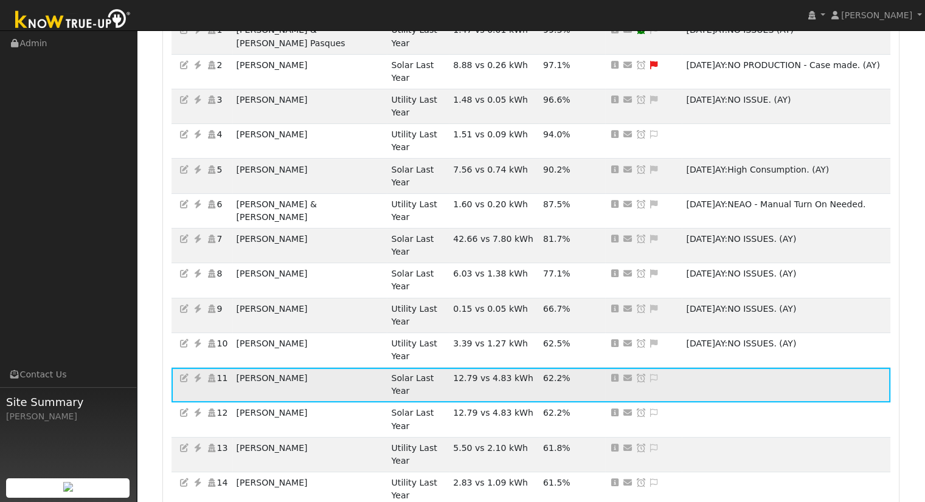
click at [648, 374] on icon at bounding box center [653, 378] width 11 height 9
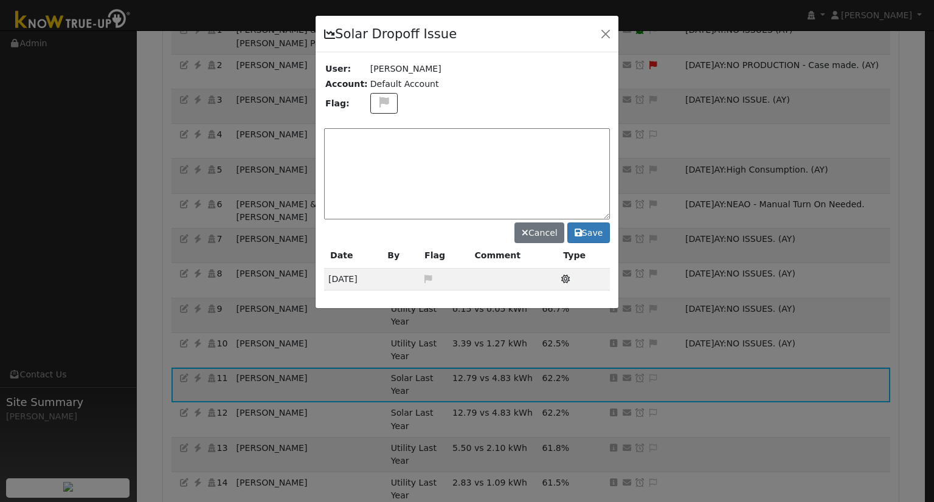
click at [497, 163] on textarea at bounding box center [467, 173] width 286 height 91
click at [370, 103] on button at bounding box center [384, 103] width 28 height 21
click at [378, 145] on icon at bounding box center [383, 147] width 14 height 11
click at [389, 154] on textarea at bounding box center [467, 173] width 286 height 91
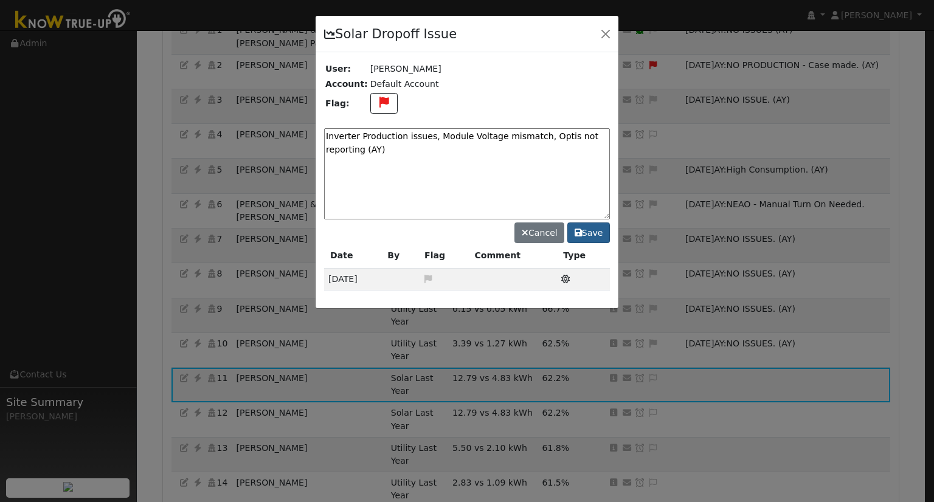
type textarea "Inverter Production issues, Module Voltage mismatch, Optis not reporting (AY)"
click at [591, 234] on button "Save" at bounding box center [588, 233] width 43 height 21
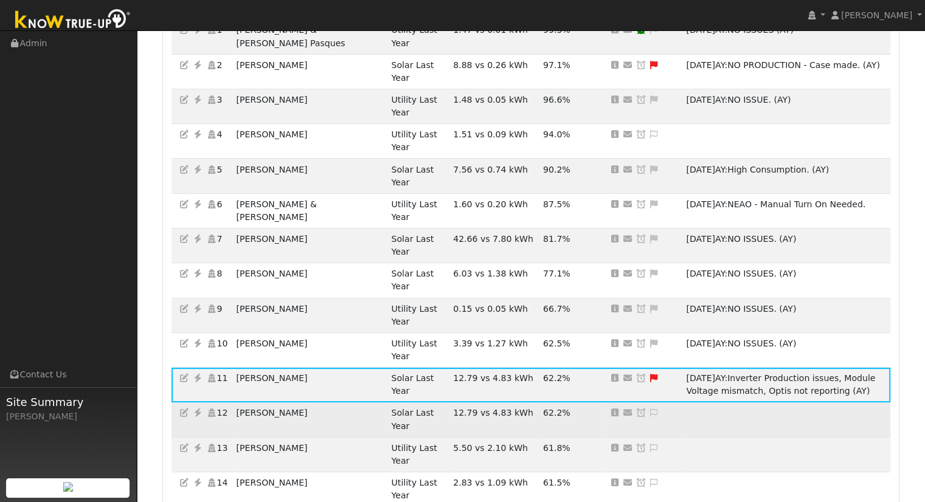
click at [195, 409] on icon at bounding box center [197, 413] width 11 height 9
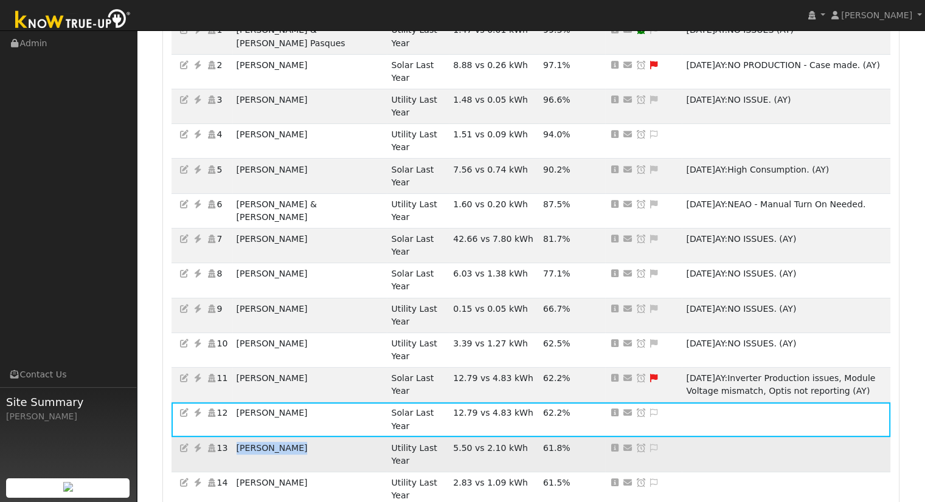
drag, startPoint x: 304, startPoint y: 306, endPoint x: 243, endPoint y: 309, distance: 60.9
click at [243, 437] on td "[PERSON_NAME]" at bounding box center [309, 454] width 155 height 35
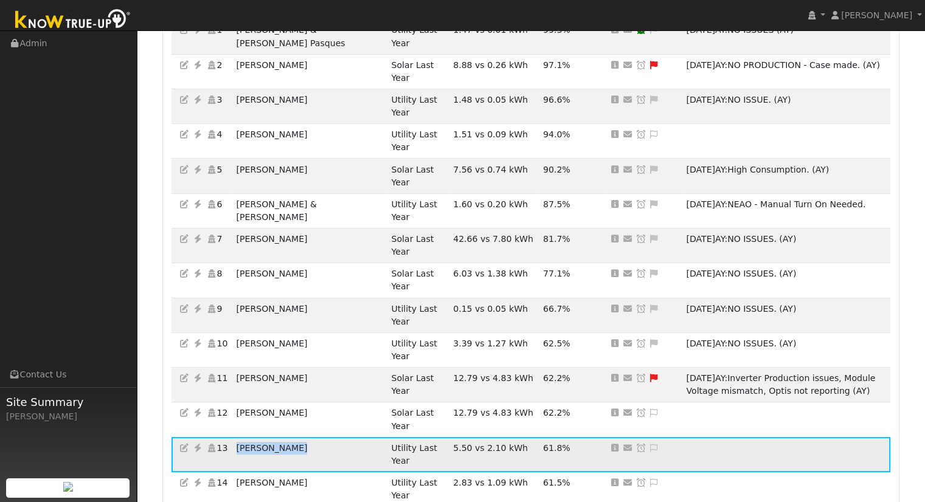
click at [195, 444] on icon at bounding box center [197, 448] width 11 height 9
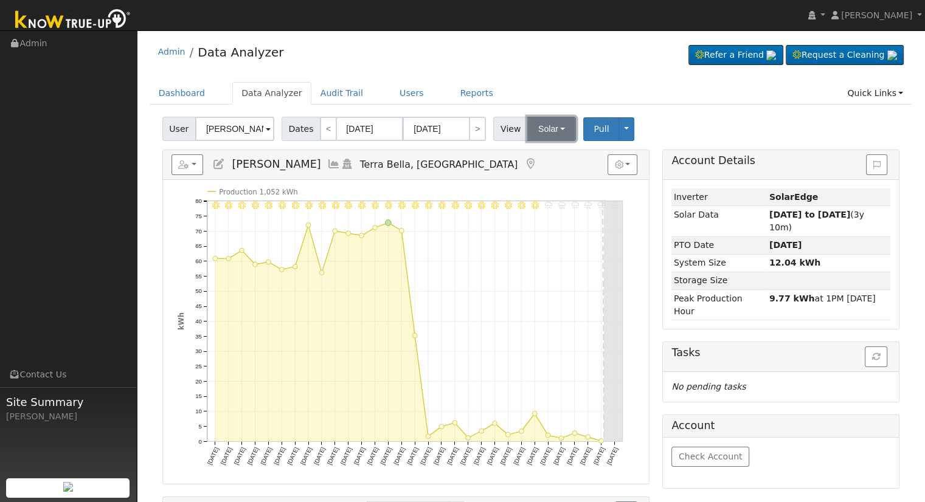
click at [538, 128] on button "Solar" at bounding box center [551, 129] width 49 height 24
click at [552, 154] on link "Utility" at bounding box center [567, 155] width 85 height 17
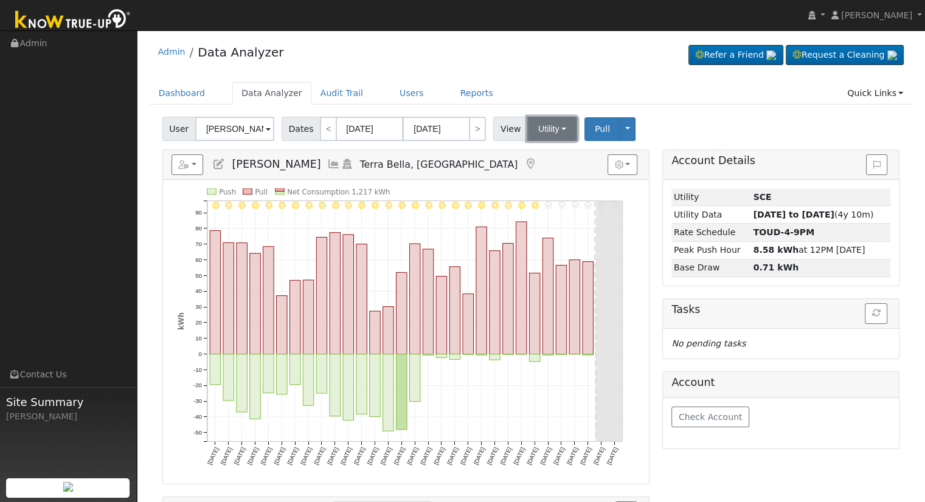
click at [550, 130] on button "Utility" at bounding box center [552, 129] width 50 height 24
click at [552, 168] on link "Solar" at bounding box center [567, 173] width 85 height 17
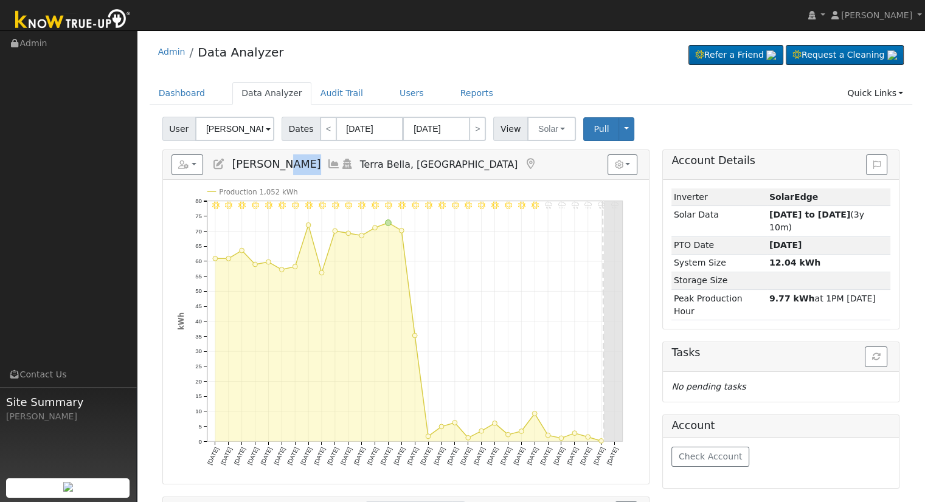
drag, startPoint x: 279, startPoint y: 162, endPoint x: 314, endPoint y: 168, distance: 35.1
click at [314, 168] on h5 "Reports Scenario Health Check Energy Audit Account Timeline User Audit Trail In…" at bounding box center [405, 164] width 469 height 21
copy span "Schultz"
drag, startPoint x: 230, startPoint y: 165, endPoint x: 313, endPoint y: 164, distance: 82.7
click at [313, 164] on h5 "Reports Scenario Health Check Energy Audit Account Timeline User Audit Trail In…" at bounding box center [405, 164] width 469 height 21
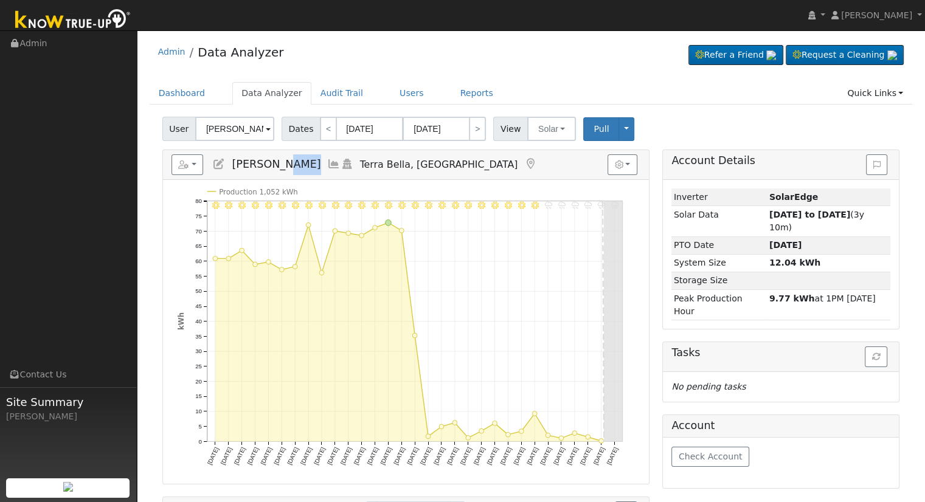
copy span "Jonathan Schultz"
click at [541, 134] on button "Solar" at bounding box center [551, 129] width 49 height 24
click at [557, 156] on link "Utility" at bounding box center [567, 155] width 85 height 17
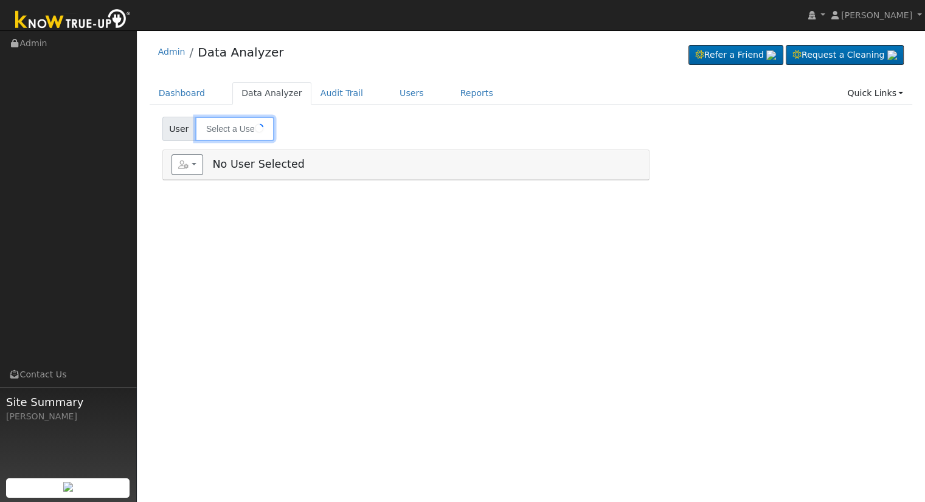
type input "[PERSON_NAME]"
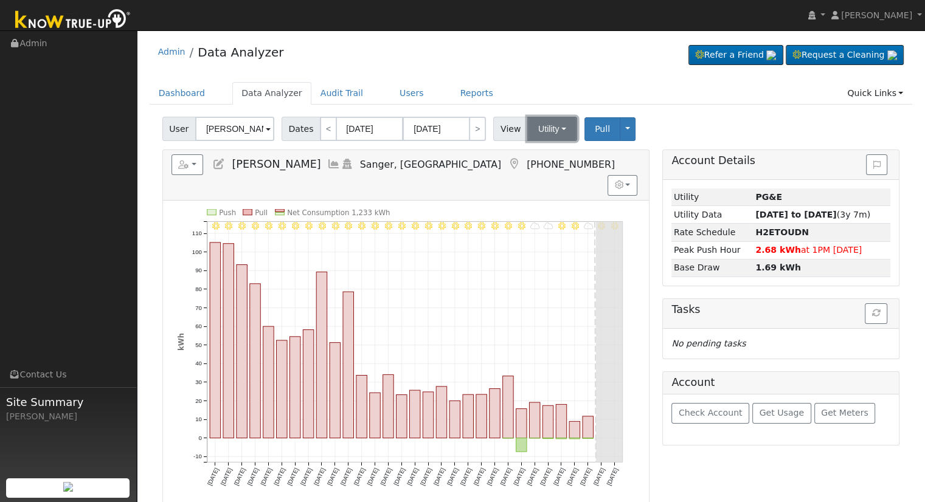
click at [536, 126] on button "Utility" at bounding box center [552, 129] width 50 height 24
click at [502, 271] on icon "9/24 - Clear 9/23 - Clear 9/22 - Cloudy 9/21 - Clear 9/20 - Clear 9/19 - Mostly…" at bounding box center [406, 356] width 457 height 295
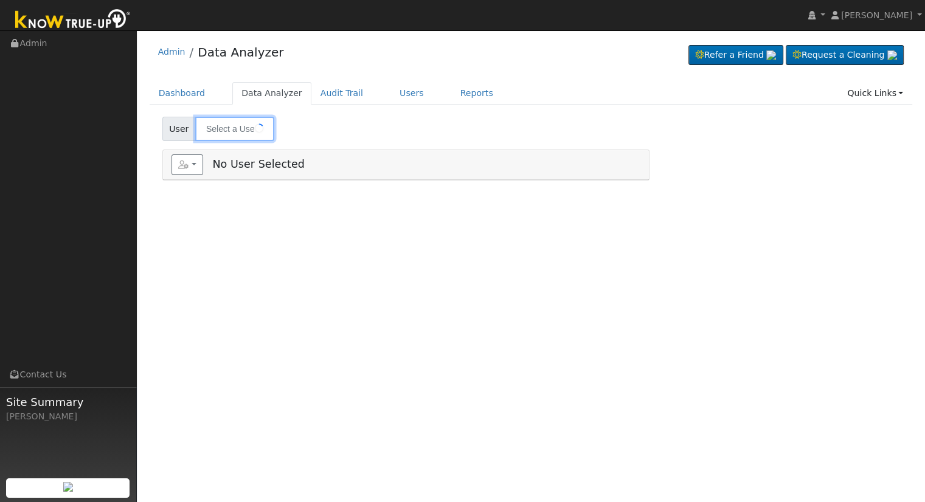
type input "[PERSON_NAME]"
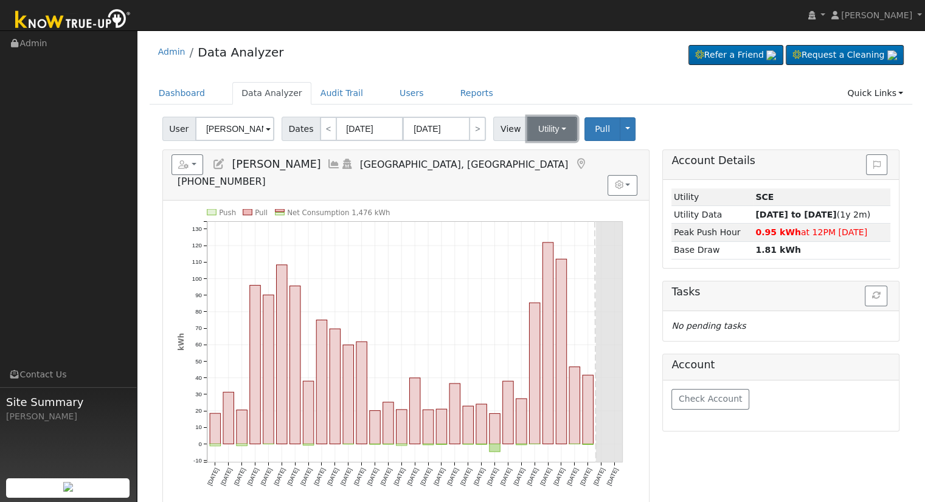
click at [555, 132] on button "Utility" at bounding box center [552, 129] width 50 height 24
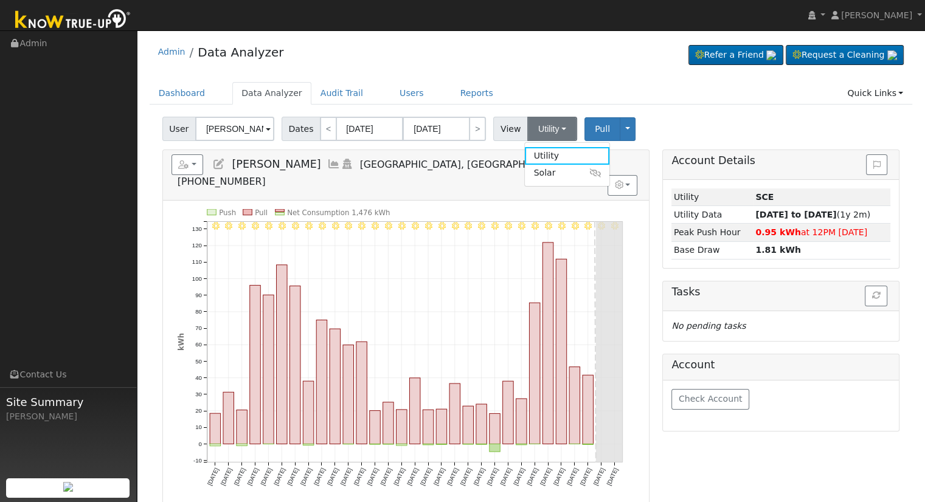
click at [428, 201] on div "9/24 - Clear 9/23 - Clear 9/22 - Clear 9/21 - Clear 9/20 - Clear 9/19 - Clear 9…" at bounding box center [406, 353] width 486 height 304
click at [213, 161] on icon at bounding box center [218, 164] width 13 height 11
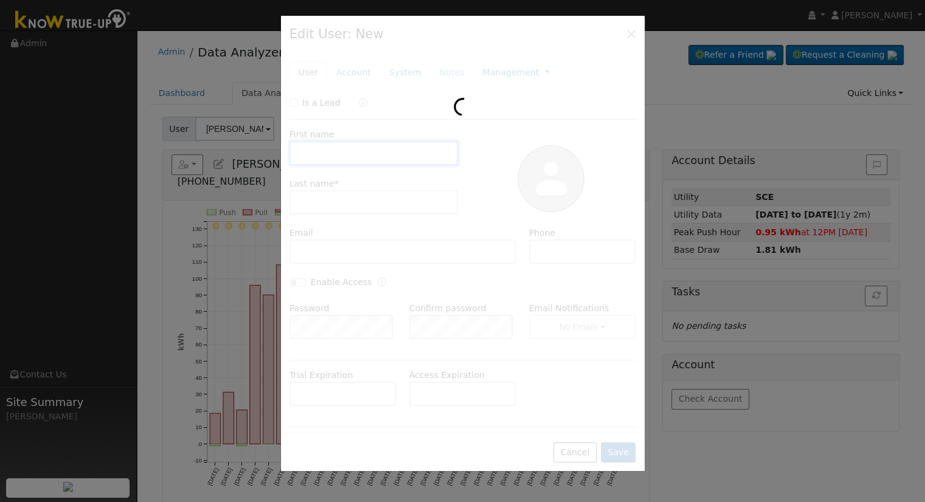
type input "Charles"
type input "Cory"
type input "charlie_cory@mac.com"
type input "925 381-1261"
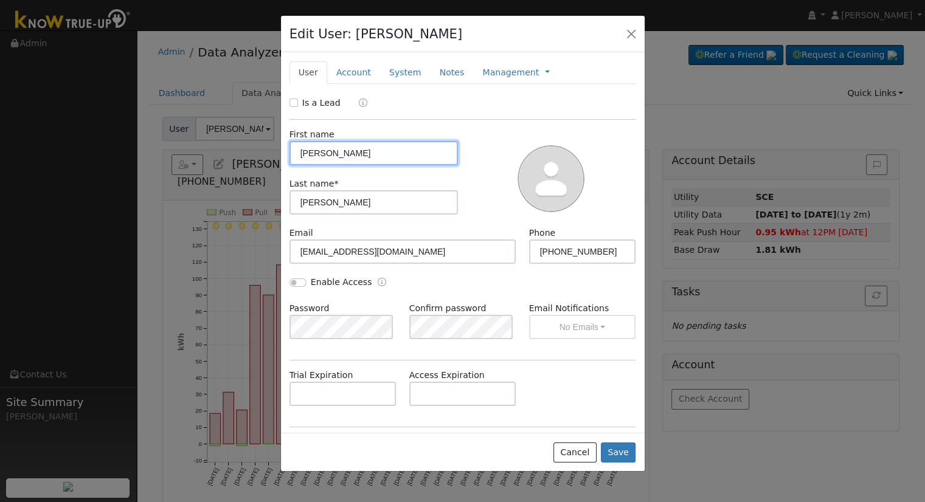
type input "SCE"
click at [353, 76] on link "Account" at bounding box center [353, 72] width 53 height 22
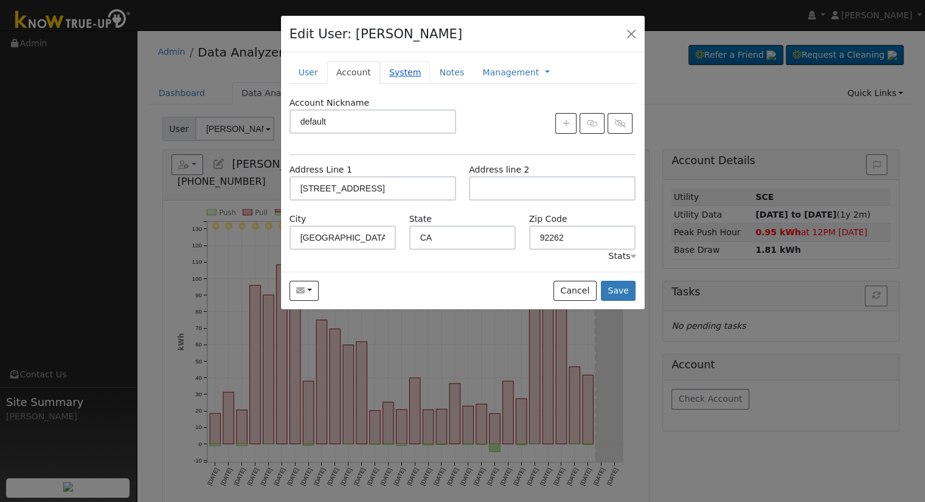
click at [400, 71] on link "System" at bounding box center [405, 72] width 50 height 22
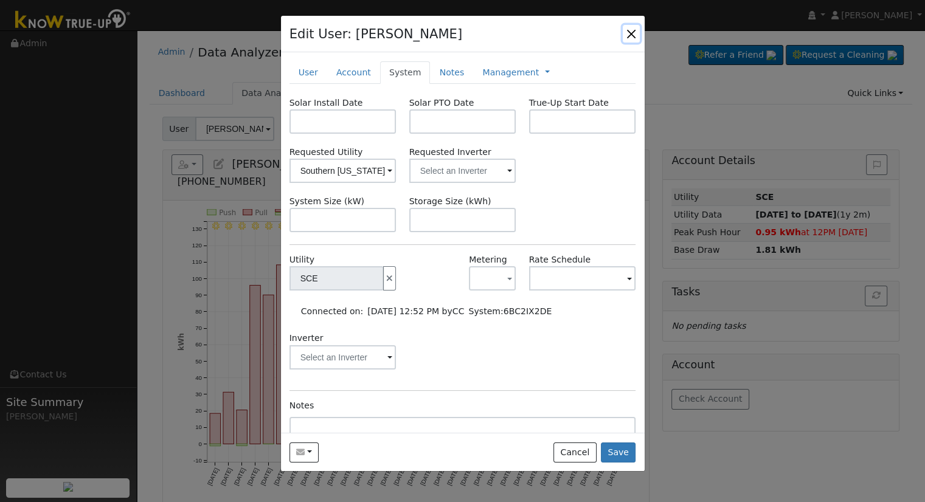
click at [630, 36] on button "button" at bounding box center [631, 33] width 17 height 17
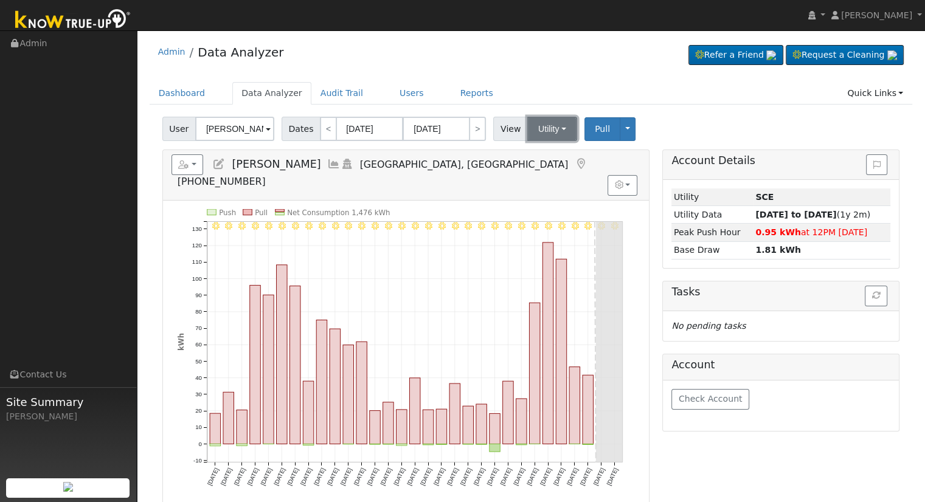
click at [535, 125] on button "Utility" at bounding box center [552, 129] width 50 height 24
click at [428, 209] on icon "9/24 - Clear 9/23 - Clear 9/22 - Clear 9/21 - Clear 9/20 - Clear 9/19 - Clear 9…" at bounding box center [406, 356] width 457 height 295
click at [220, 166] on icon at bounding box center [218, 164] width 13 height 11
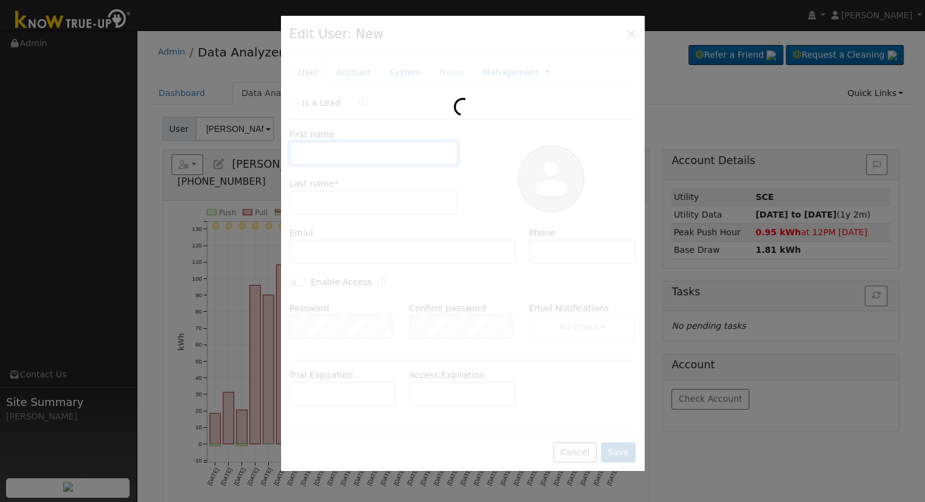
type input "Charles"
type input "Cory"
type input "charlie_cory@mac.com"
type input "925 381-1261"
type input "Southern California Edison"
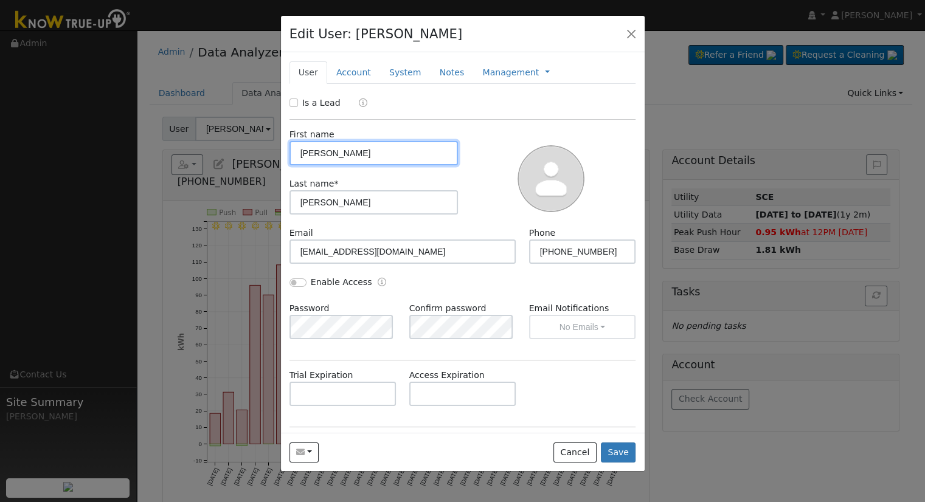
type input "SCE"
click at [360, 74] on link "Account" at bounding box center [353, 72] width 53 height 22
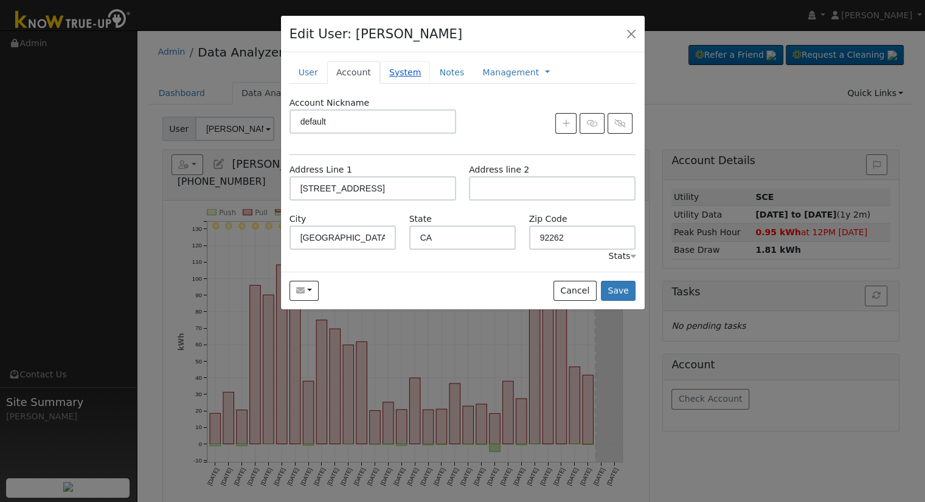
click at [395, 71] on link "System" at bounding box center [405, 72] width 50 height 22
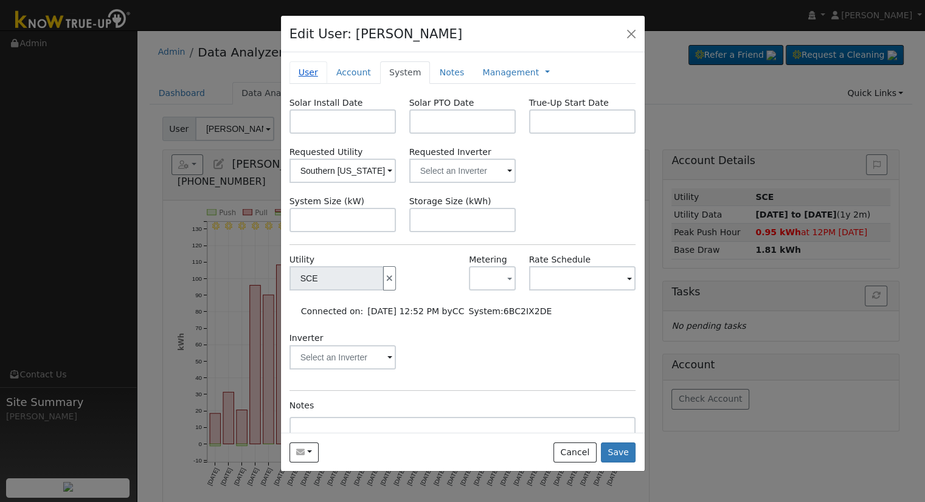
click at [306, 69] on link "User" at bounding box center [308, 72] width 38 height 22
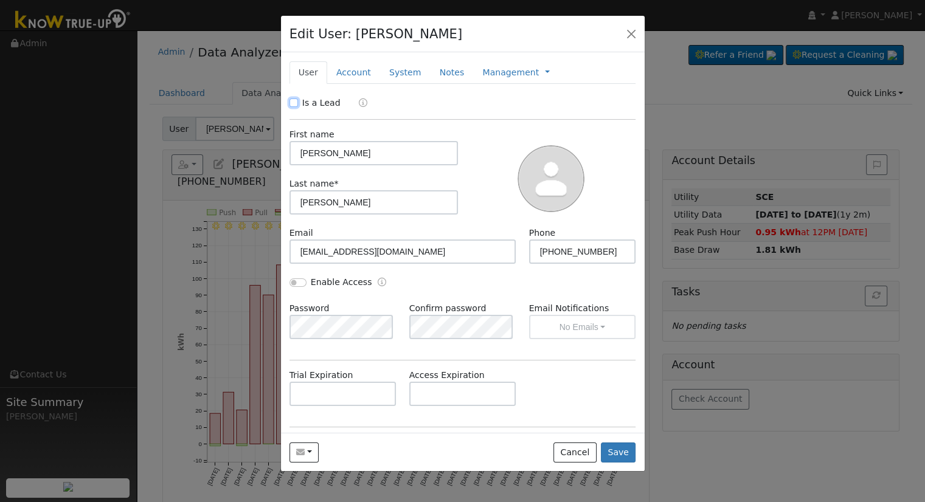
click at [295, 101] on input "Is a Lead" at bounding box center [293, 103] width 9 height 9
checkbox input "true"
click at [630, 451] on button "Save" at bounding box center [618, 453] width 35 height 21
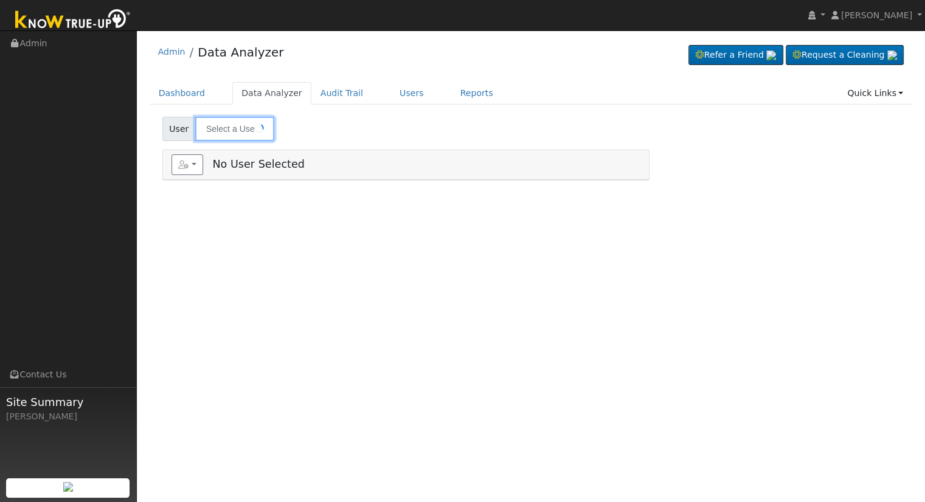
type input "[PERSON_NAME]"
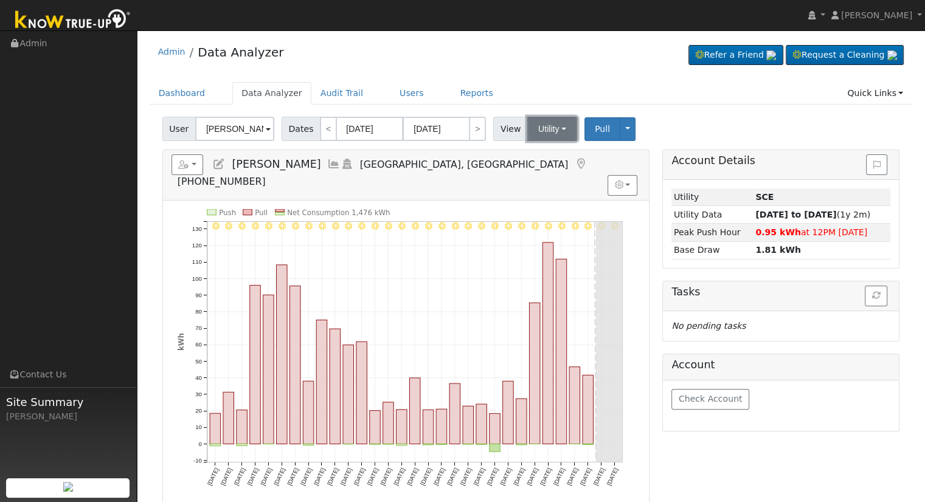
click at [540, 137] on button "Utility" at bounding box center [552, 129] width 50 height 24
click at [550, 179] on link "Solar" at bounding box center [567, 173] width 85 height 17
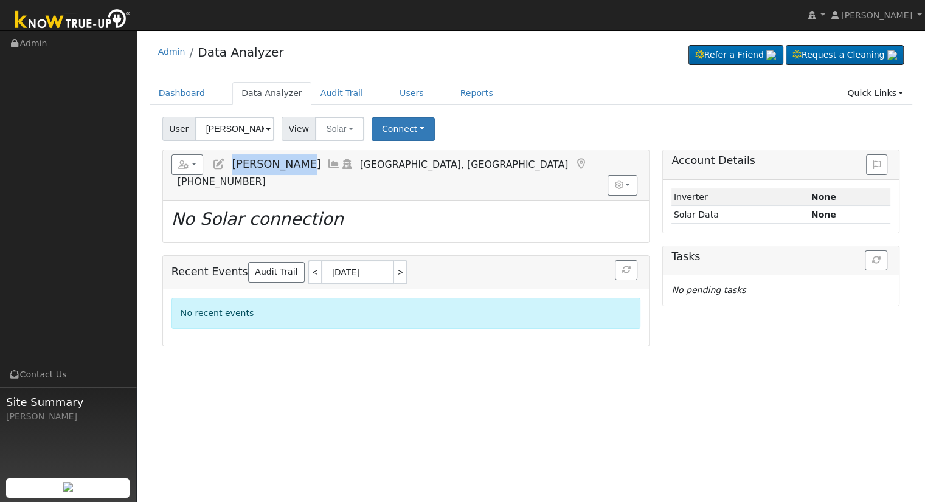
drag, startPoint x: 292, startPoint y: 165, endPoint x: 233, endPoint y: 165, distance: 58.4
click at [233, 165] on span "[PERSON_NAME]" at bounding box center [276, 164] width 89 height 12
copy span "[PERSON_NAME]"
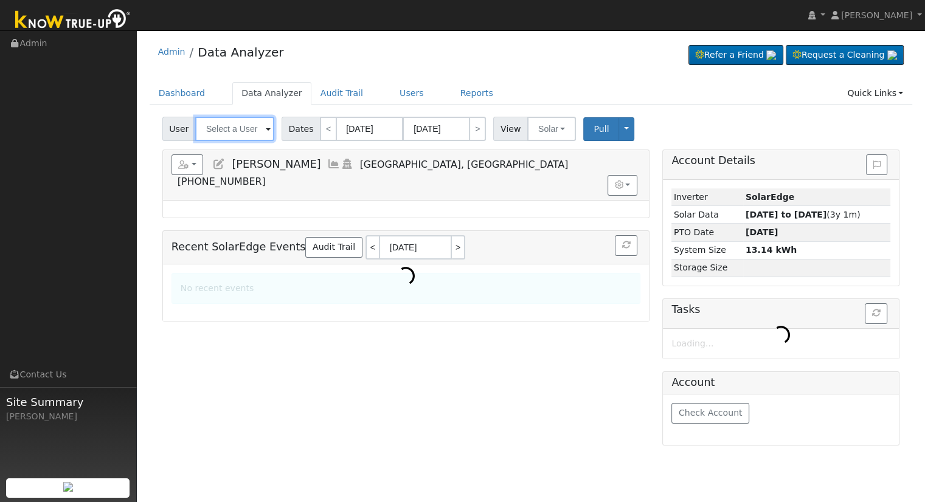
type input "[PERSON_NAME]"
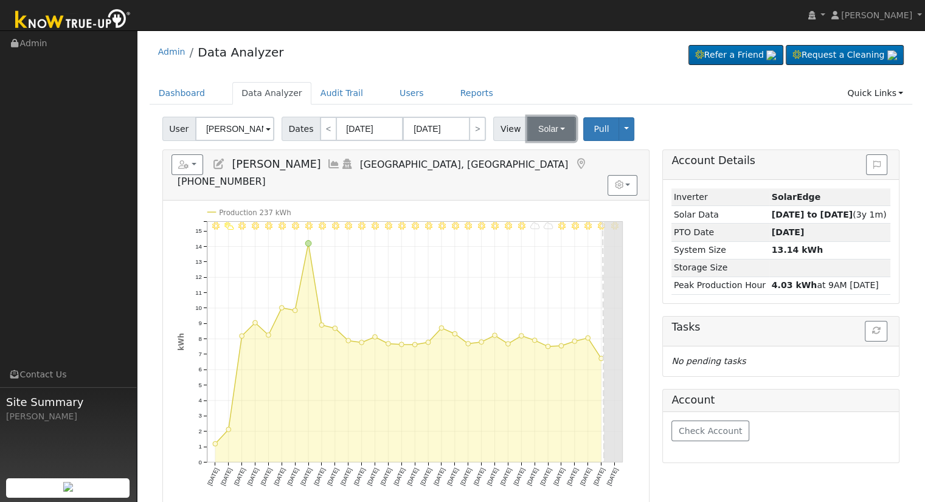
click at [556, 122] on button "Solar" at bounding box center [551, 129] width 49 height 24
click at [557, 153] on link "Utility" at bounding box center [567, 155] width 85 height 17
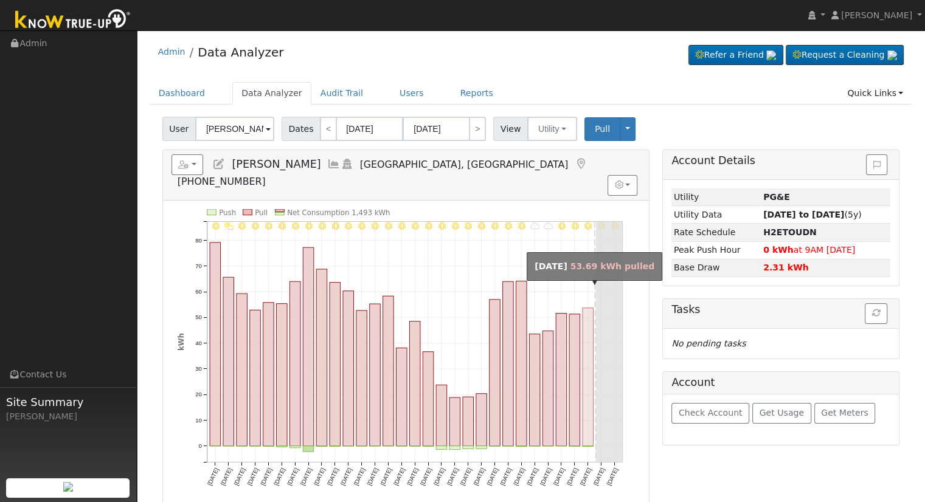
click at [584, 407] on rect "onclick=""" at bounding box center [588, 377] width 11 height 138
type input "[DATE]"
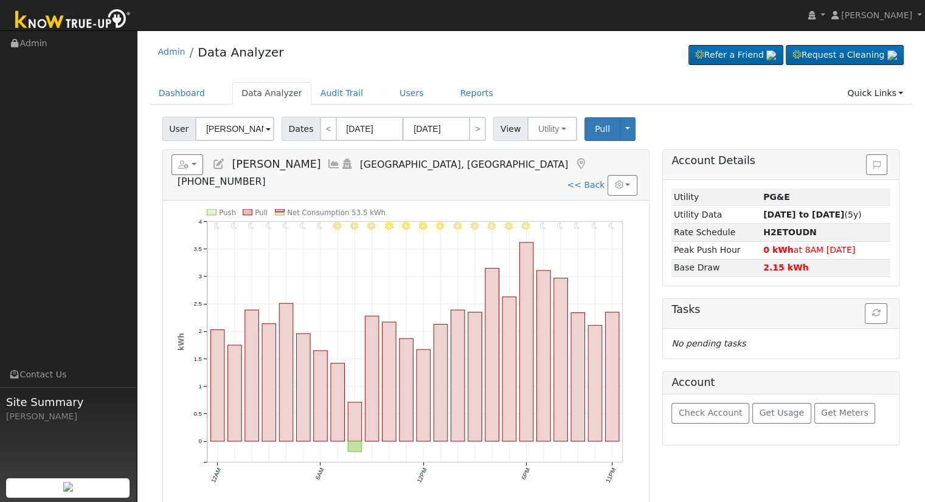
click at [592, 170] on h5 "Reports Scenario Health Check Energy Audit Account Timeline User Audit Trail In…" at bounding box center [405, 170] width 469 height 33
click at [592, 180] on link "<< Back" at bounding box center [586, 185] width 38 height 10
type input "[DATE]"
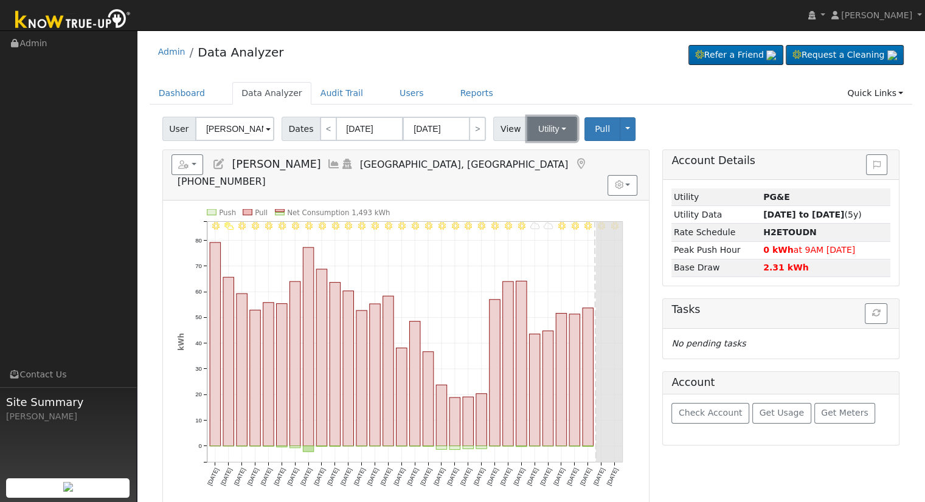
click at [535, 125] on button "Utility" at bounding box center [552, 129] width 50 height 24
click at [538, 166] on link "Solar" at bounding box center [567, 173] width 85 height 17
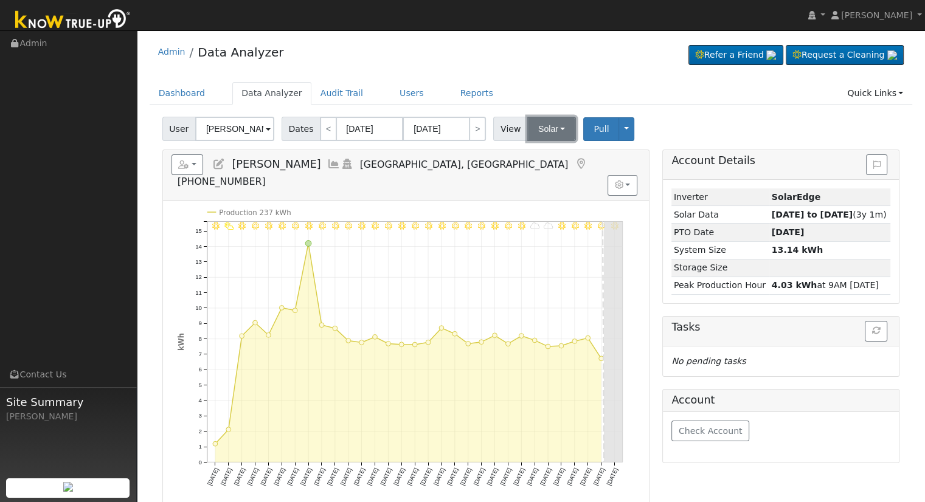
click at [550, 125] on button "Solar" at bounding box center [551, 129] width 49 height 24
click at [550, 156] on link "Utility" at bounding box center [567, 155] width 85 height 17
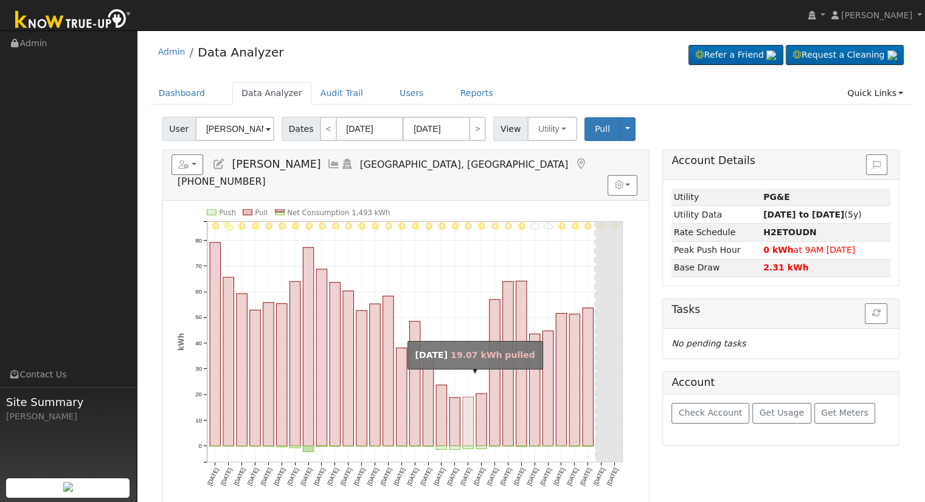
click at [469, 402] on rect "onclick=""" at bounding box center [468, 421] width 11 height 49
type input "[DATE]"
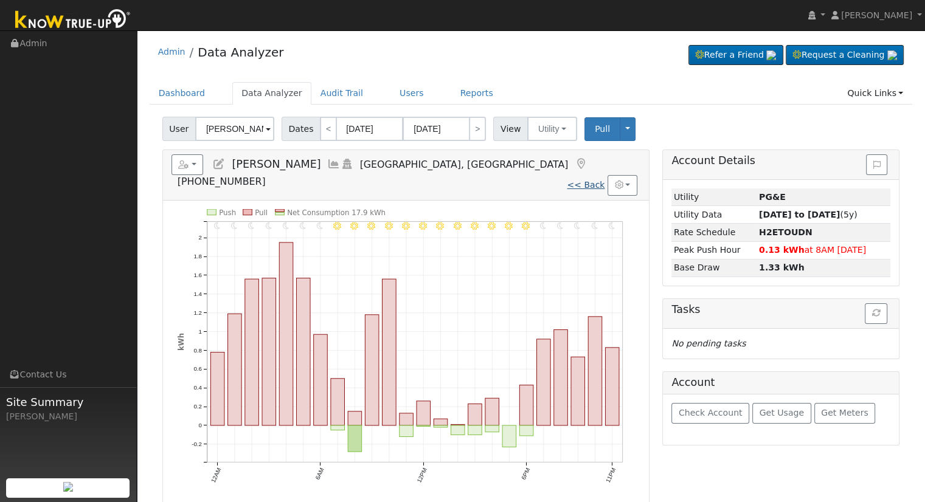
click at [584, 180] on link "<< Back" at bounding box center [586, 185] width 38 height 10
type input "[DATE]"
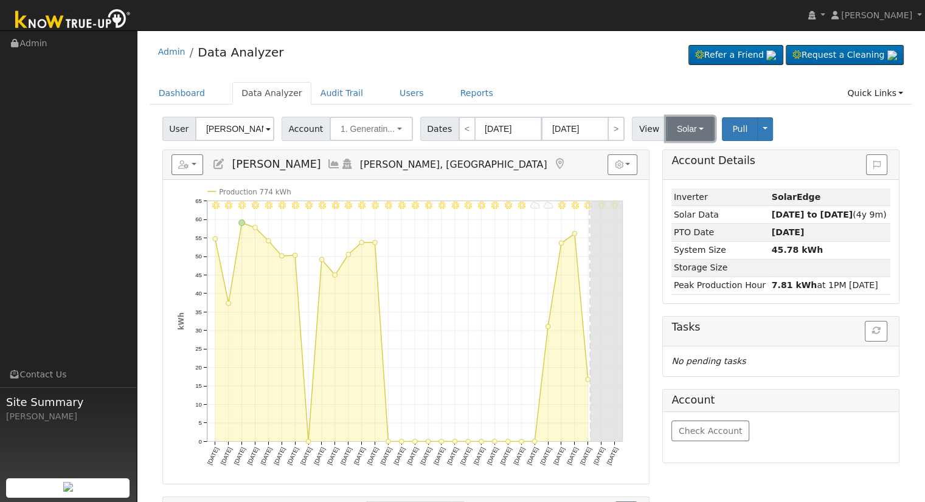
click at [666, 133] on button "Solar" at bounding box center [690, 129] width 49 height 24
click at [674, 154] on link "Utility" at bounding box center [705, 155] width 85 height 17
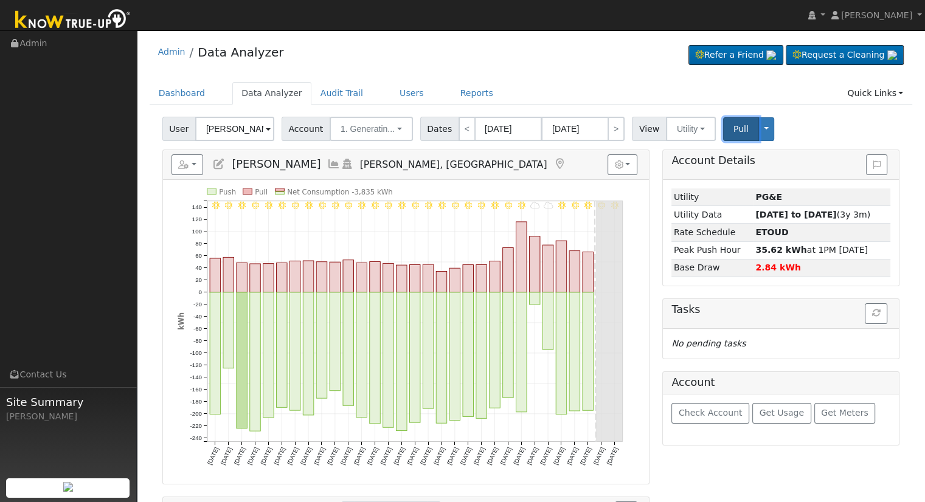
click at [733, 132] on span "Pull" at bounding box center [740, 129] width 15 height 10
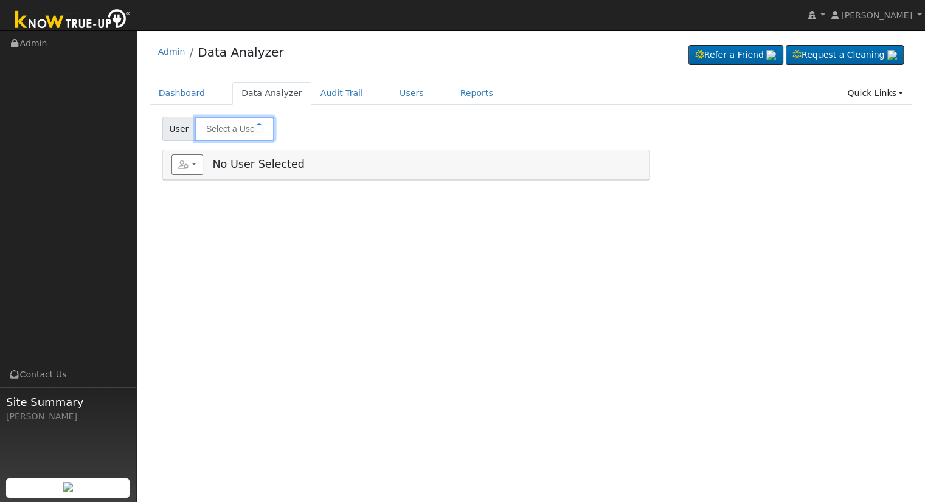
type input "[PERSON_NAME]"
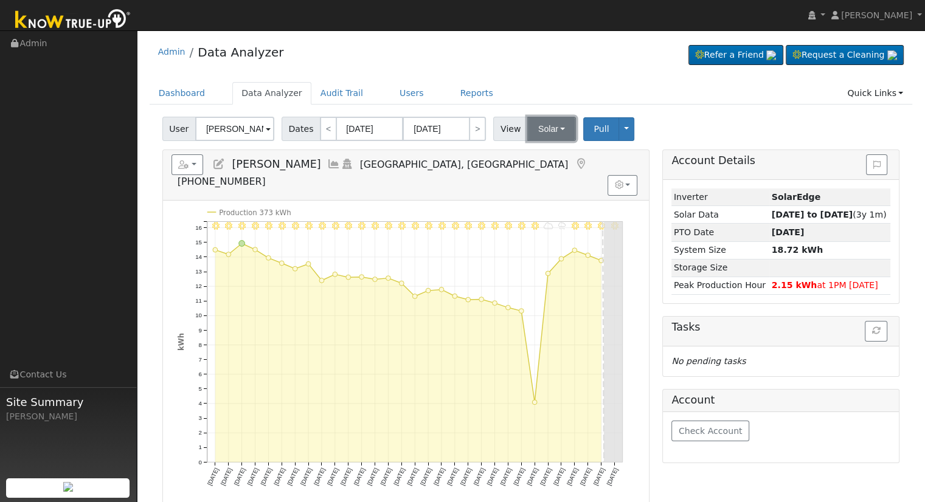
click at [545, 126] on button "Solar" at bounding box center [551, 129] width 49 height 24
click at [547, 156] on link "Utility" at bounding box center [567, 155] width 85 height 17
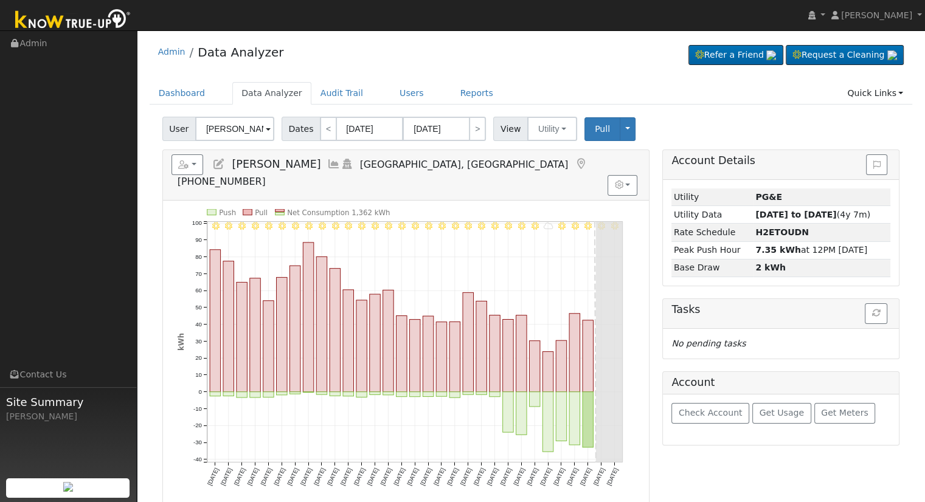
click at [219, 162] on icon at bounding box center [218, 164] width 13 height 11
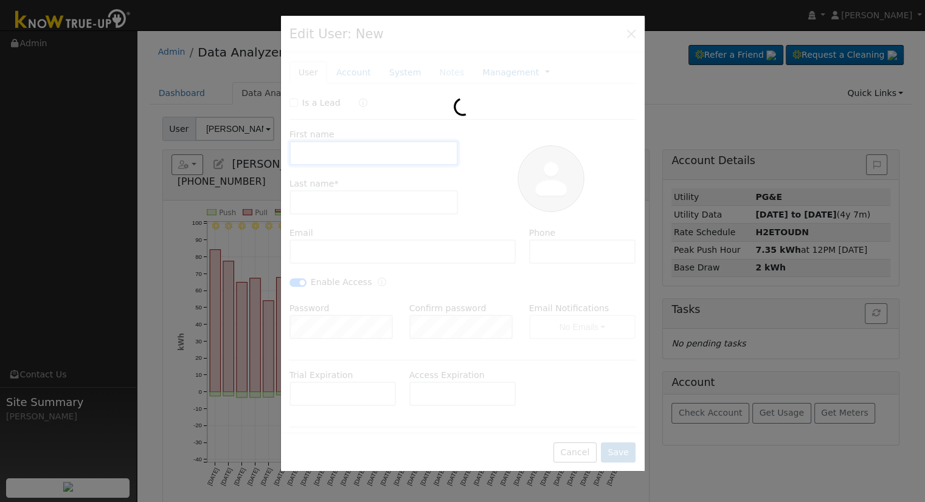
type input "Tasha"
type input "Hicks"
type input "tasha.hicks@att.net"
type input "559-349-0520"
checkbox input "true"
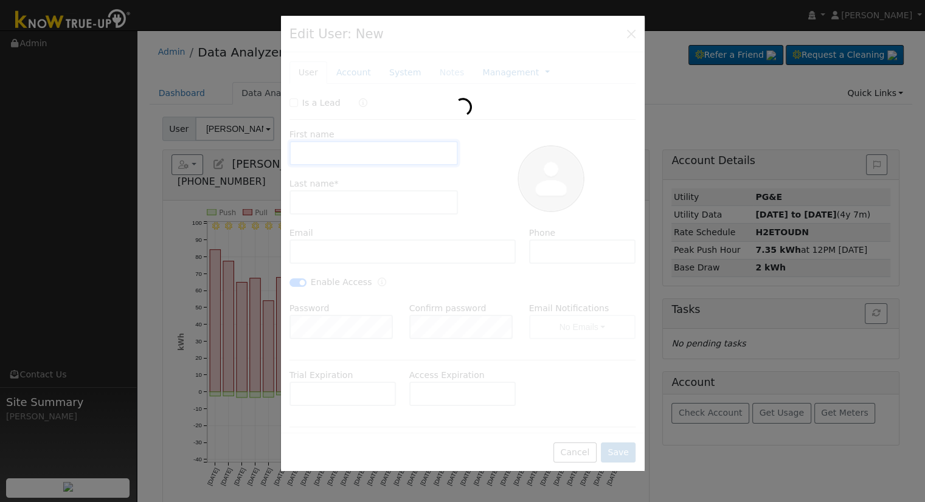
type input "Default Account"
type input "5518 Columbia Drive South"
type input "Fresno"
type input "CA"
type input "93727"
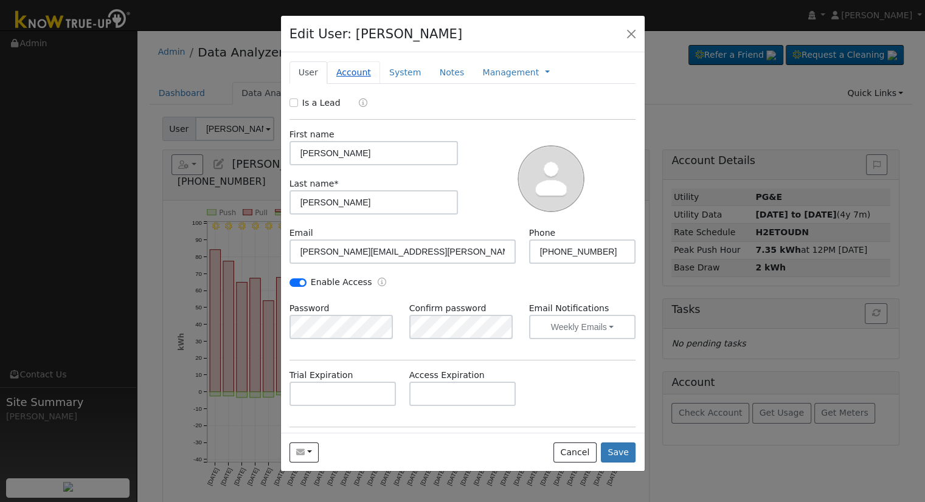
click at [348, 73] on link "Account" at bounding box center [353, 72] width 53 height 22
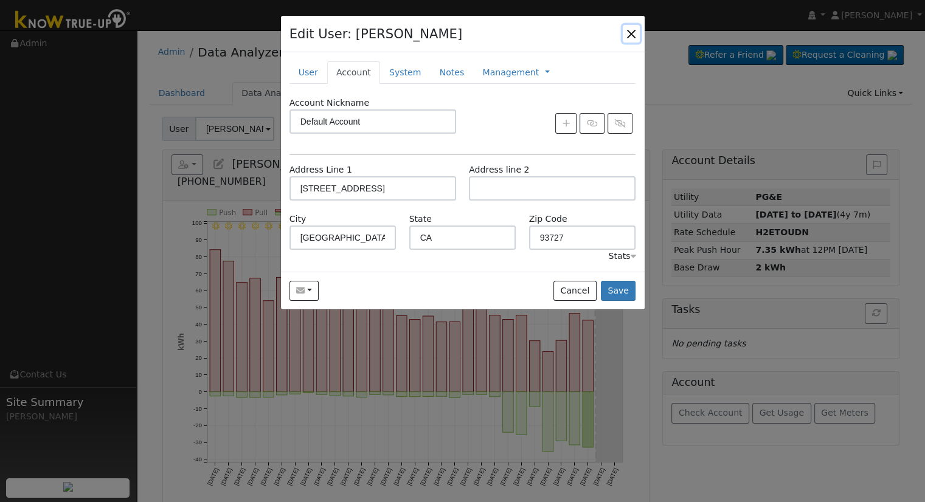
click at [635, 32] on button "button" at bounding box center [631, 33] width 17 height 17
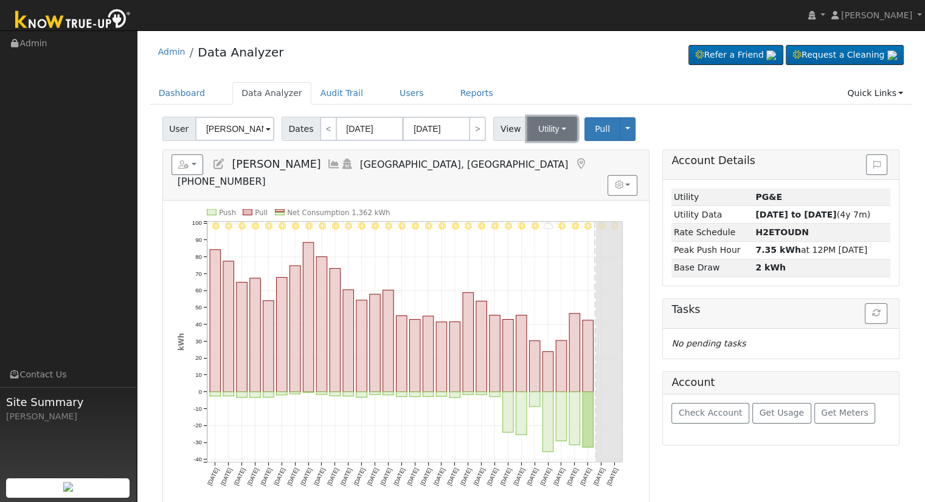
click at [537, 124] on button "Utility" at bounding box center [552, 129] width 50 height 24
click at [548, 181] on ul "Utility Solar" at bounding box center [567, 164] width 86 height 44
click at [555, 175] on div "Reports Scenario Health Check Energy Audit Account Timeline User Audit Trail In…" at bounding box center [406, 175] width 486 height 50
click at [555, 133] on button "Utility" at bounding box center [552, 129] width 50 height 24
click at [551, 176] on link "Solar" at bounding box center [567, 173] width 85 height 17
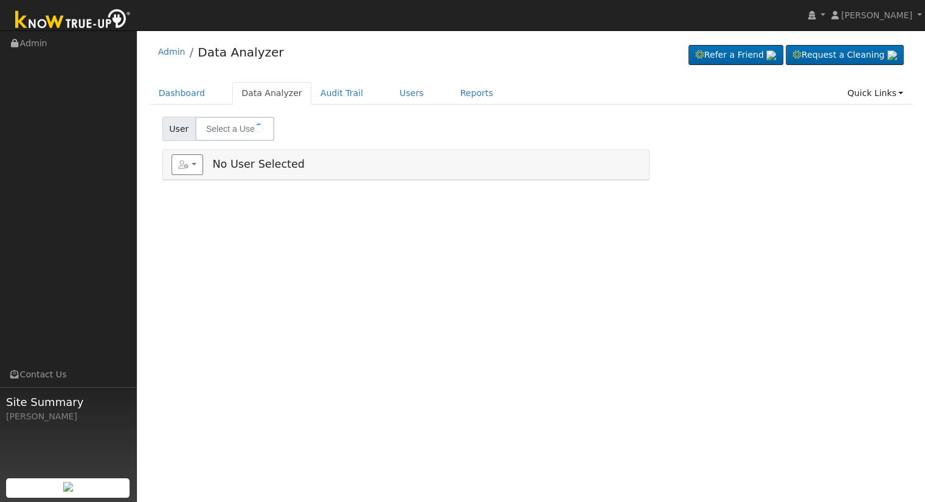
type input "[PERSON_NAME]"
type input "Erick Motta"
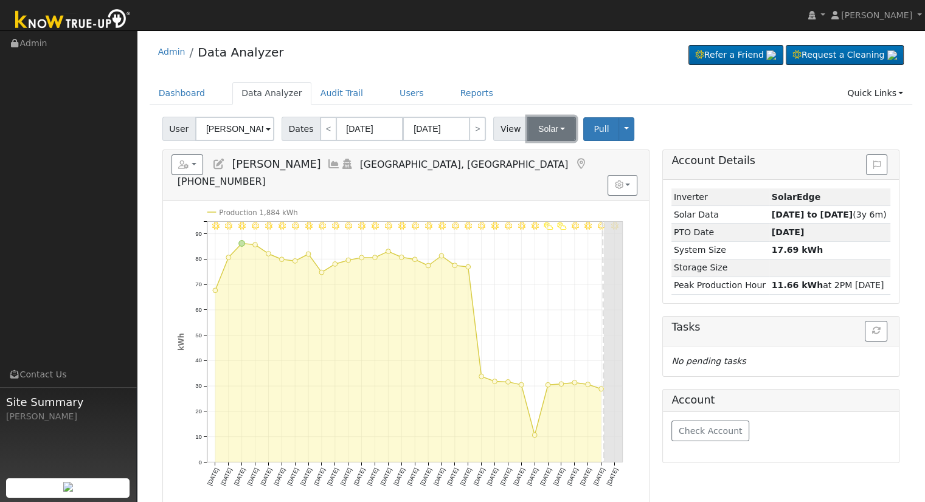
click at [542, 130] on button "Solar" at bounding box center [551, 129] width 49 height 24
click at [545, 151] on link "Utility" at bounding box center [567, 155] width 85 height 17
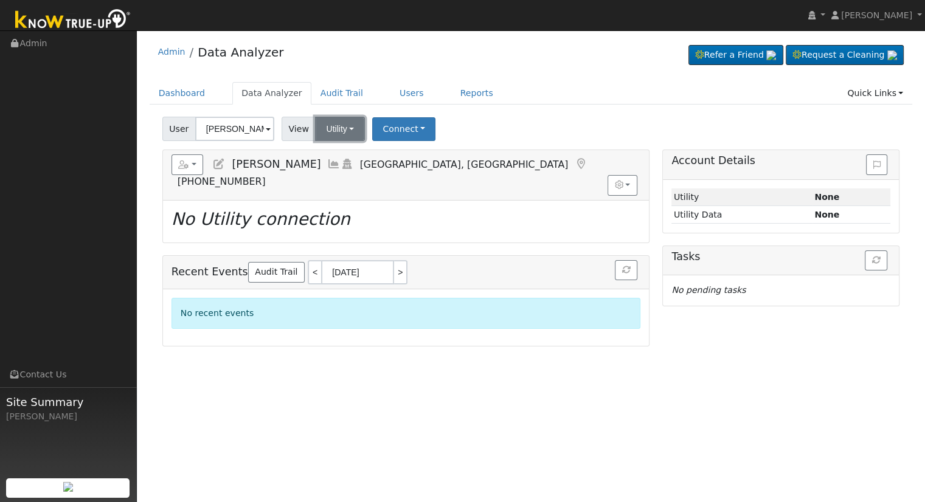
click at [342, 127] on button "Utility" at bounding box center [340, 129] width 50 height 24
click at [336, 176] on link "Solar" at bounding box center [355, 173] width 85 height 17
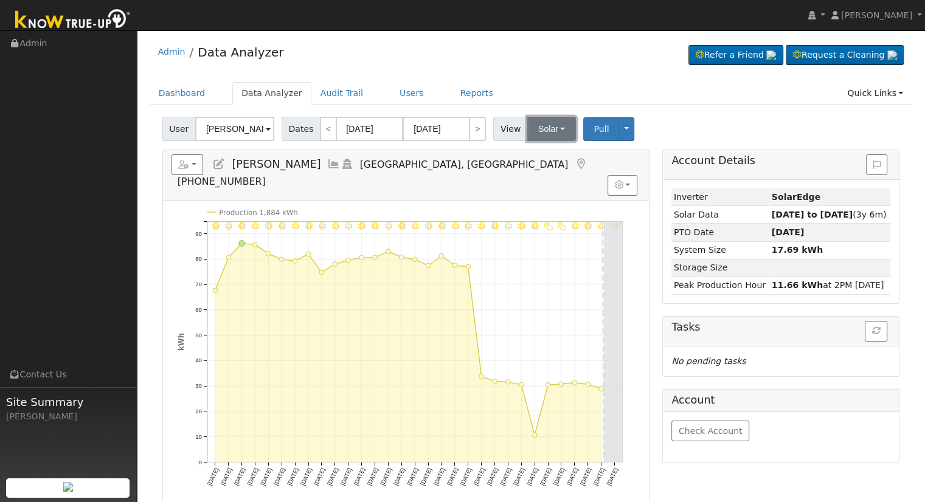
click at [550, 122] on button "Solar" at bounding box center [551, 129] width 49 height 24
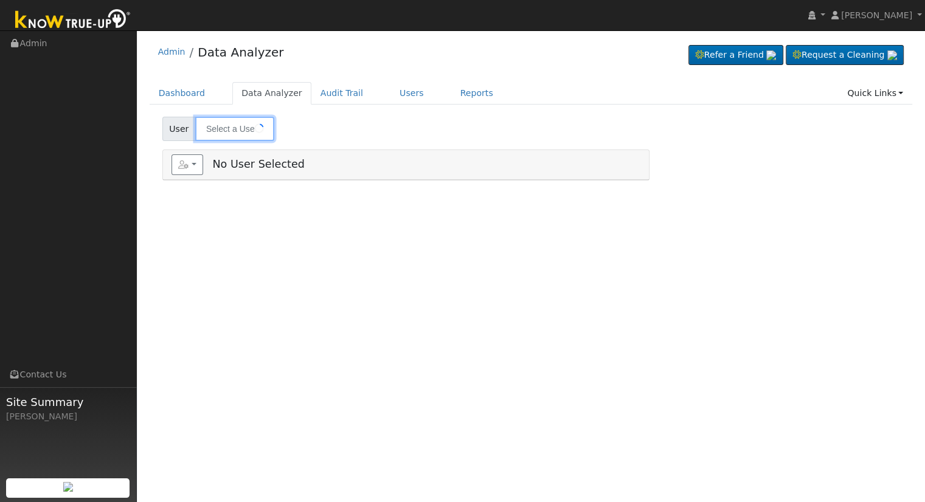
type input "[PERSON_NAME]"
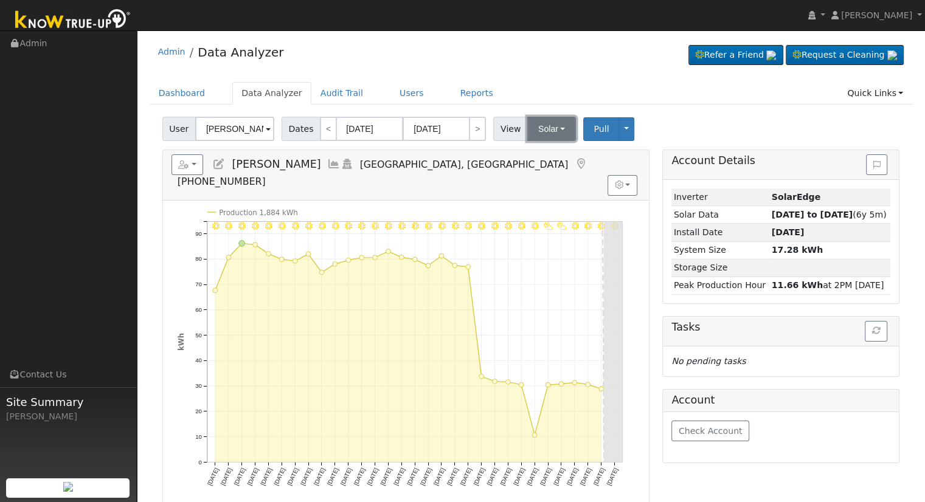
click at [555, 133] on button "Solar" at bounding box center [551, 129] width 49 height 24
click at [299, 168] on span "[PERSON_NAME]" at bounding box center [276, 164] width 89 height 12
click at [274, 167] on span "[PERSON_NAME]" at bounding box center [276, 164] width 89 height 12
drag, startPoint x: 271, startPoint y: 167, endPoint x: 308, endPoint y: 166, distance: 36.5
click at [308, 166] on h5 "Reports Scenario Health Check Energy Audit Account Timeline User Audit Trail In…" at bounding box center [405, 170] width 469 height 33
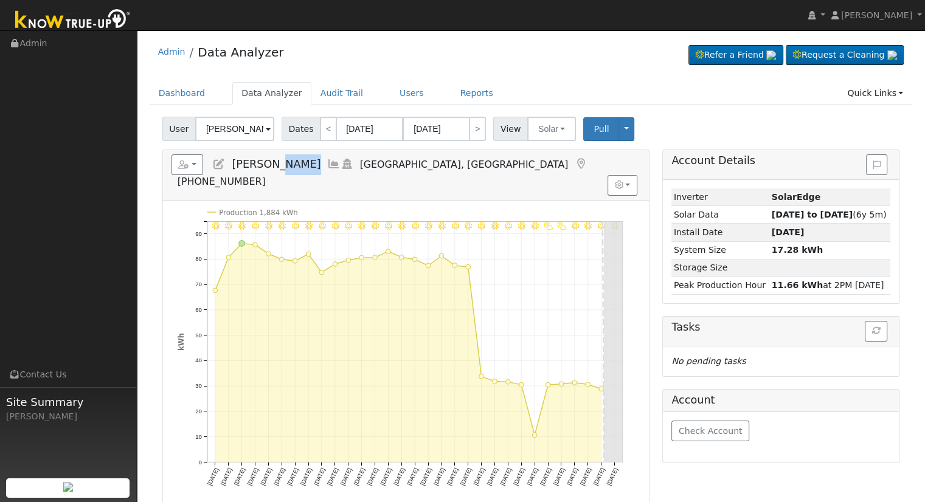
drag, startPoint x: 231, startPoint y: 164, endPoint x: 305, endPoint y: 169, distance: 74.3
click at [305, 169] on span "[PERSON_NAME]" at bounding box center [276, 164] width 89 height 12
copy span "[PERSON_NAME]"
click at [212, 165] on icon at bounding box center [218, 164] width 13 height 11
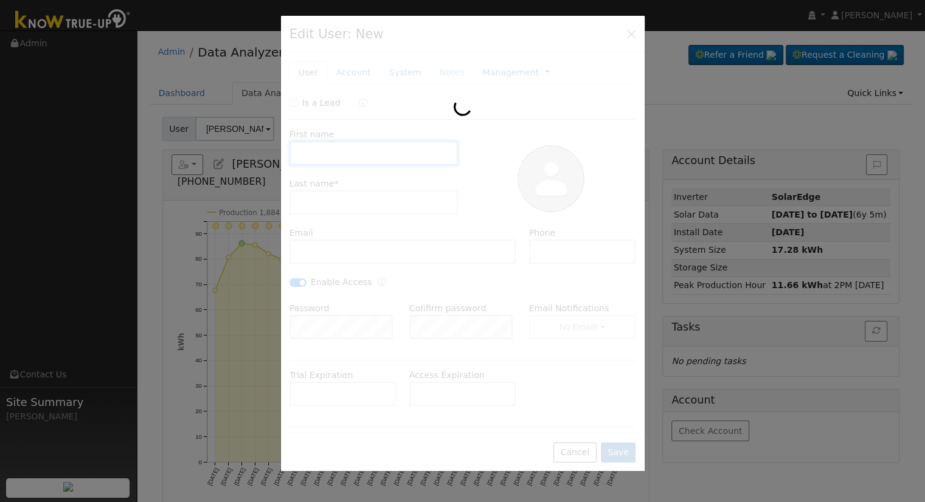
type input "[PERSON_NAME]"
type input "[EMAIL_ADDRESS][DOMAIN_NAME]"
type input "[PHONE_NUMBER]"
checkbox input "true"
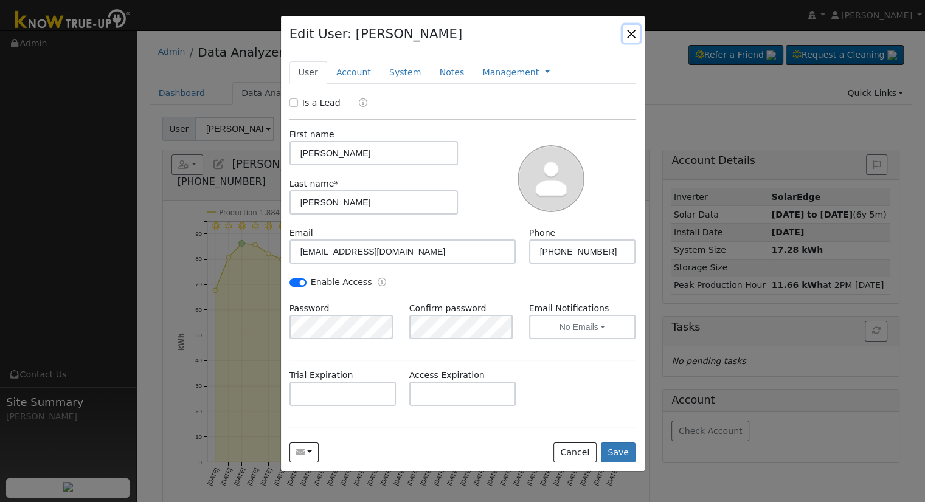
click at [631, 32] on button "button" at bounding box center [631, 33] width 17 height 17
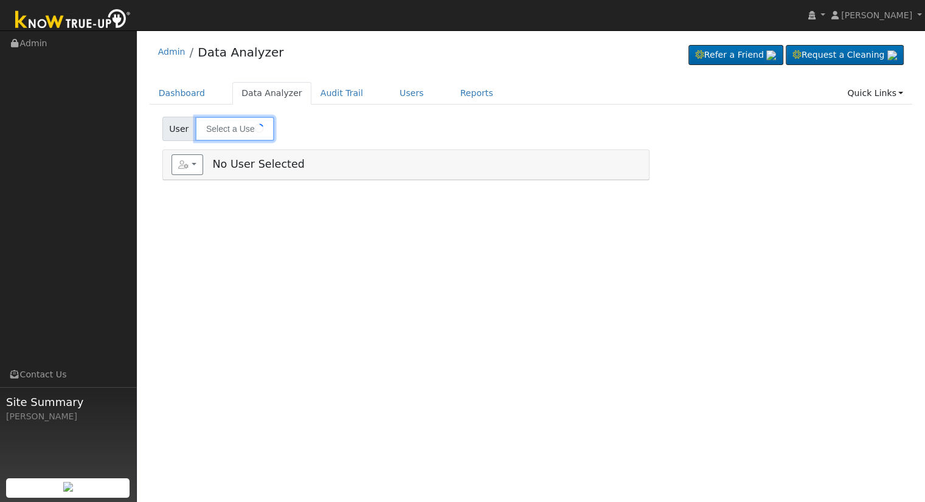
type input "[PERSON_NAME]"
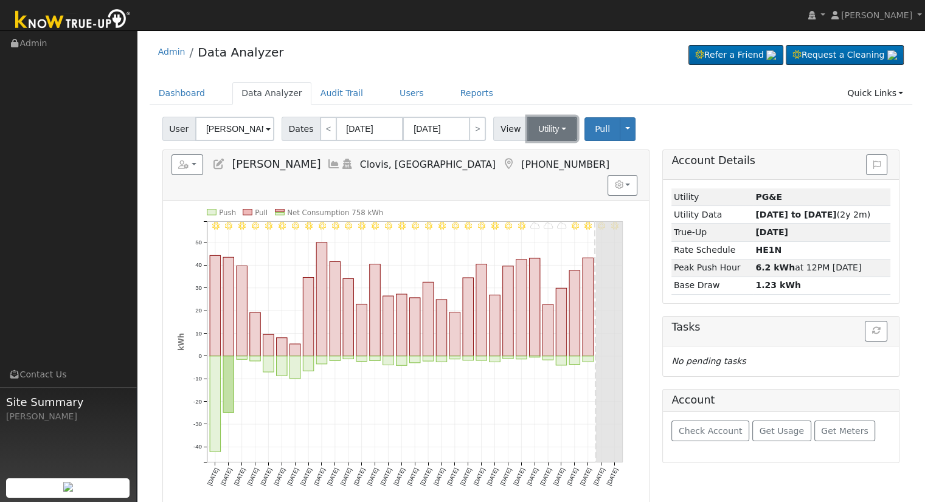
click at [548, 119] on button "Utility" at bounding box center [552, 129] width 50 height 24
